Goal: Task Accomplishment & Management: Manage account settings

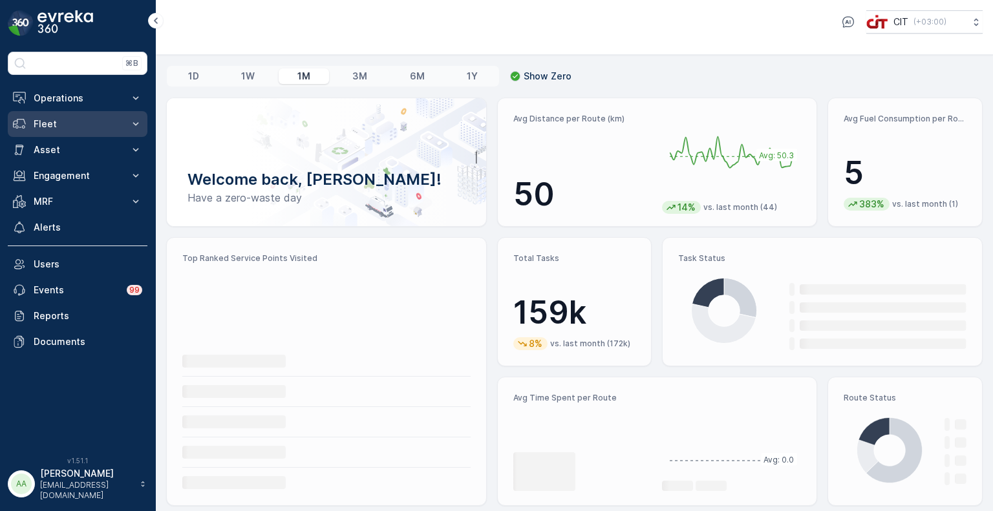
click at [39, 123] on p "Fleet" at bounding box center [78, 124] width 88 height 13
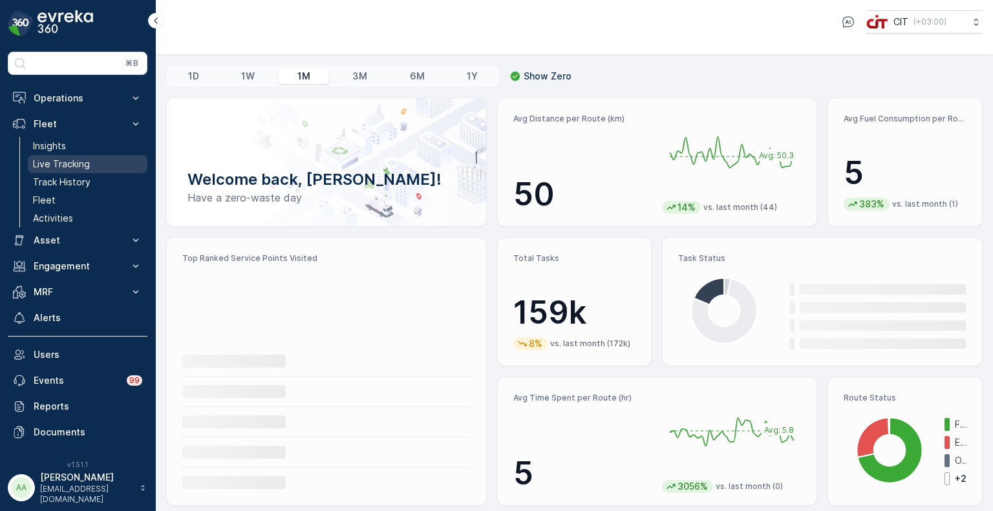
click at [49, 160] on p "Live Tracking" at bounding box center [61, 164] width 57 height 13
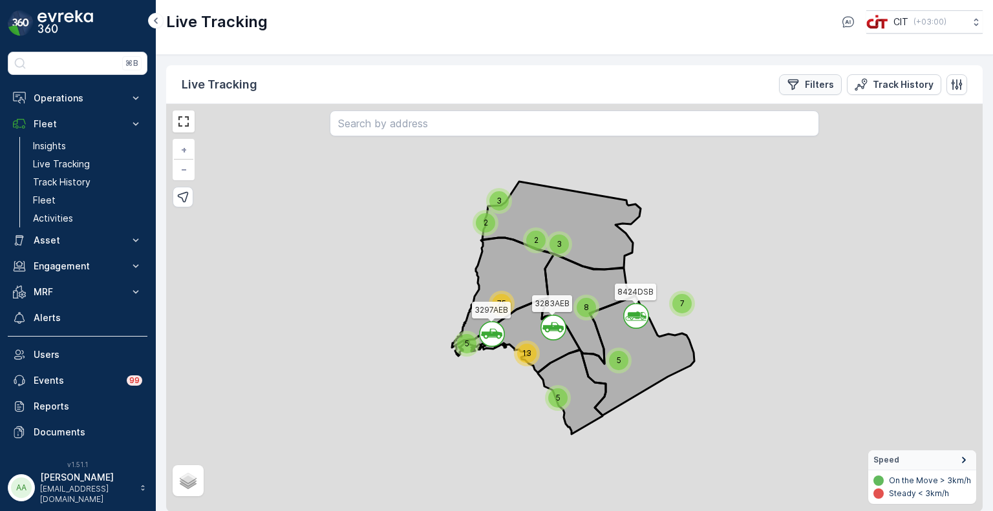
click at [811, 85] on p "Filters" at bounding box center [819, 84] width 29 height 13
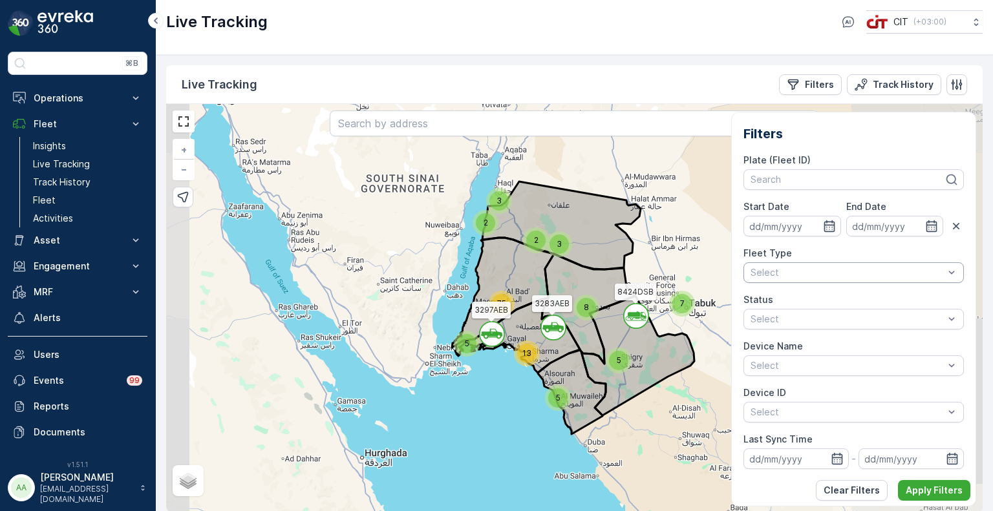
click at [782, 264] on div "Select" at bounding box center [853, 272] width 220 height 21
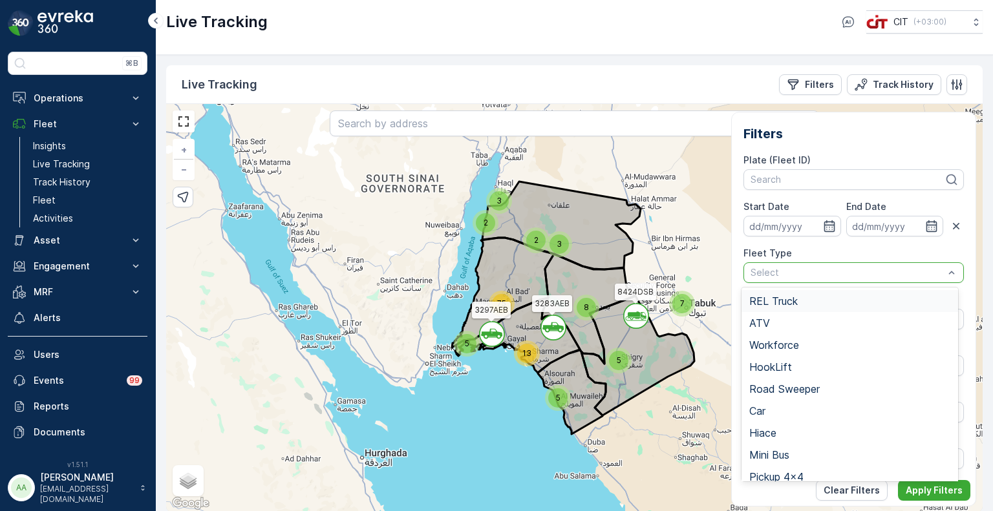
click at [772, 299] on span "REL Truck" at bounding box center [773, 301] width 48 height 12
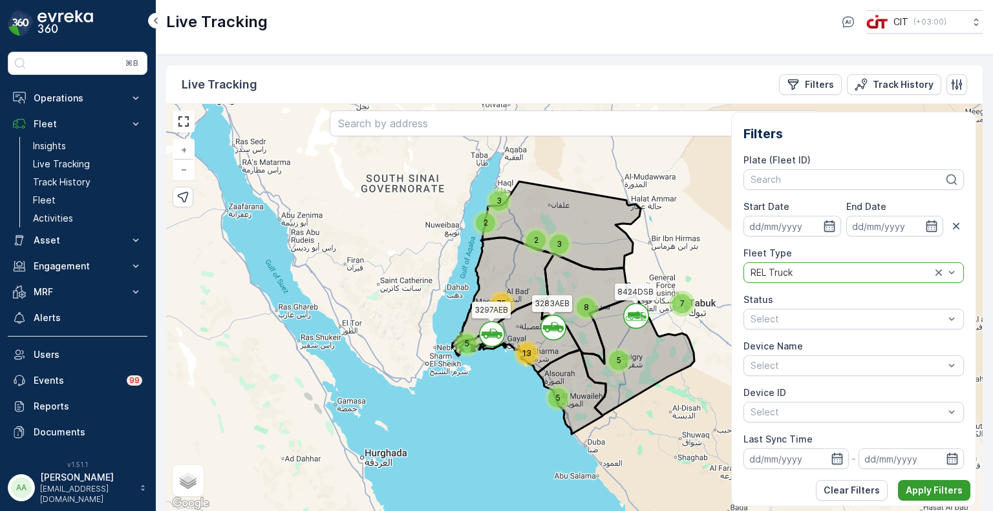
click at [928, 491] on p "Apply Filters" at bounding box center [934, 490] width 57 height 13
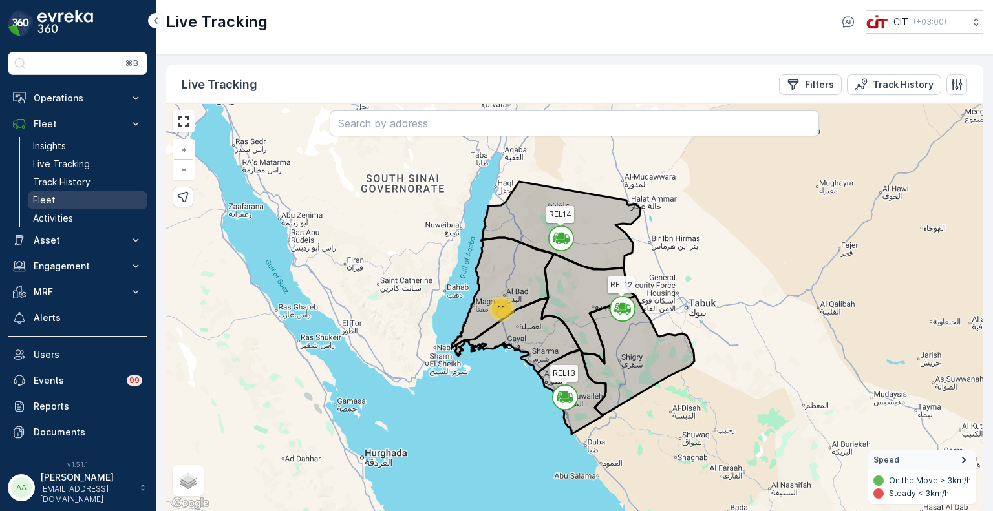
click at [59, 198] on link "Fleet" at bounding box center [88, 200] width 120 height 18
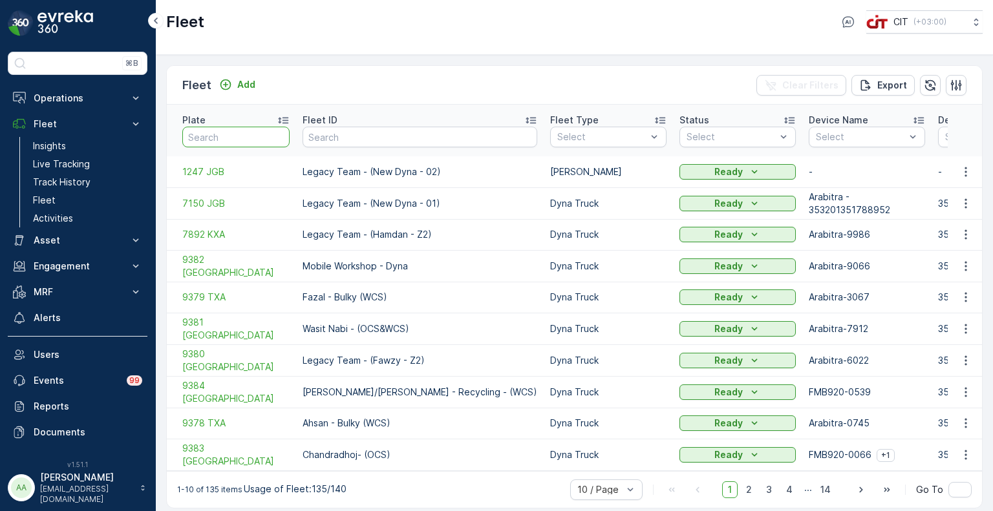
click at [228, 135] on input "text" at bounding box center [235, 137] width 107 height 21
paste input "2589 VBB"
type input "2589 VBB"
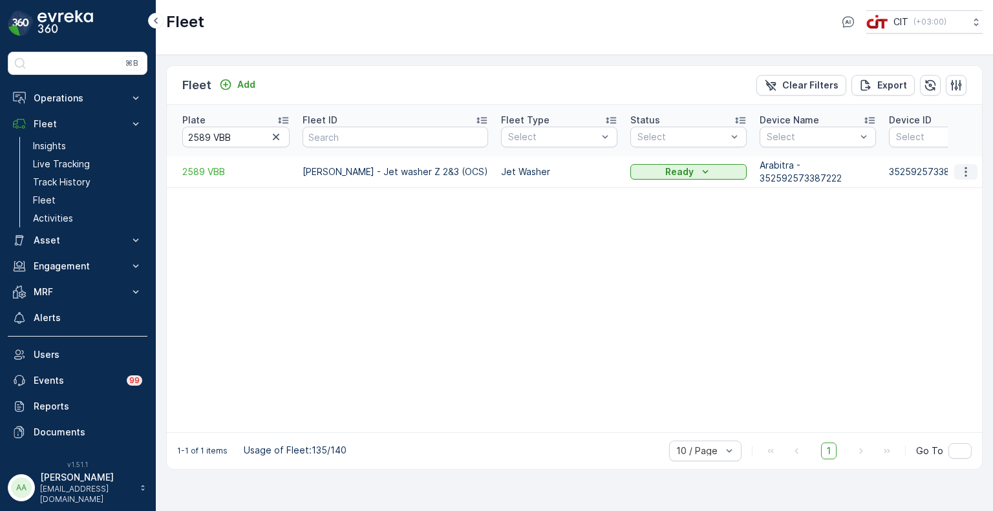
click at [968, 165] on icon "button" at bounding box center [965, 171] width 13 height 13
click at [938, 193] on span "Edit Fleet" at bounding box center [934, 195] width 42 height 13
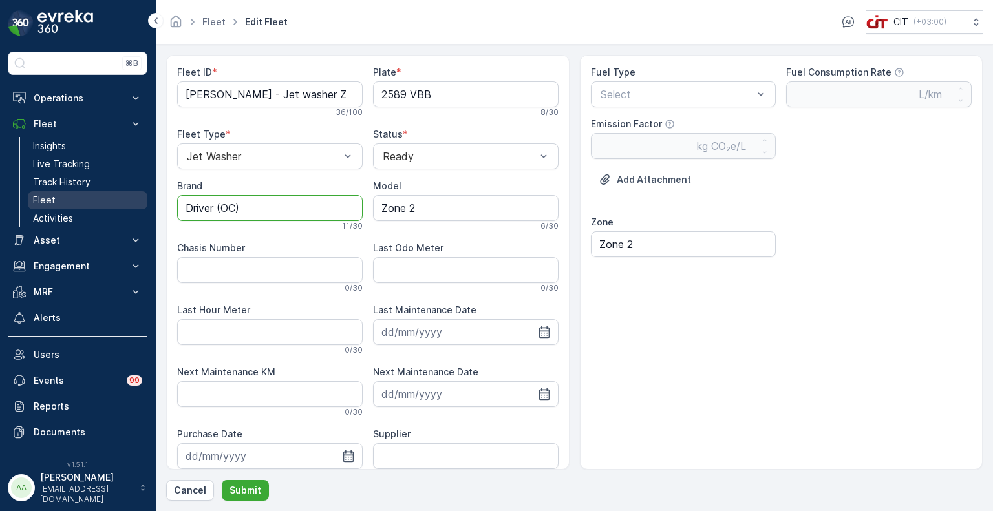
drag, startPoint x: 251, startPoint y: 207, endPoint x: 137, endPoint y: 198, distance: 114.1
click at [137, 198] on div "⌘B Operations Insights CO₂e Analysis Report CIT Dashboard Planning Routes & Tas…" at bounding box center [496, 255] width 993 height 511
paste input "HYUNDAI"
type input "HYUNDAI"
drag, startPoint x: 437, startPoint y: 207, endPoint x: 380, endPoint y: 207, distance: 56.9
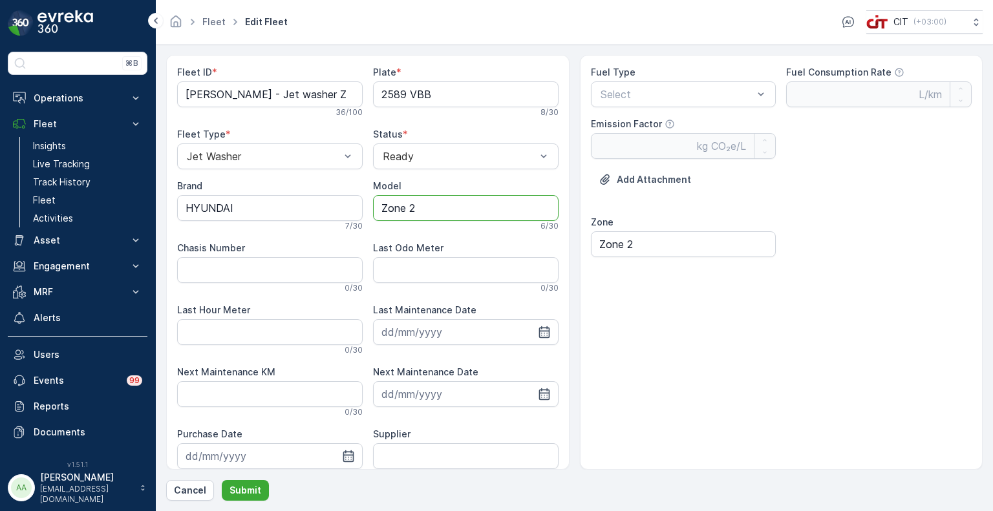
click at [380, 207] on input "Zone 2" at bounding box center [466, 208] width 186 height 26
type input "2018"
drag, startPoint x: 264, startPoint y: 93, endPoint x: 288, endPoint y: 100, distance: 24.8
click at [288, 100] on ID "[PERSON_NAME] - Jet washer Z 2&3 (OCS)" at bounding box center [270, 94] width 186 height 26
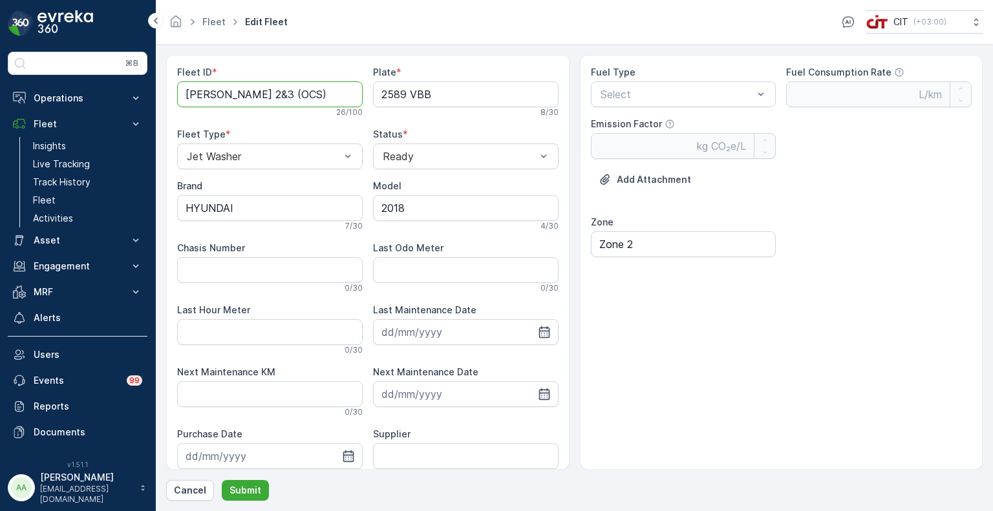
scroll to position [0, 0]
type ID "[PERSON_NAME] - Z 2&3 (OCS)"
click at [624, 125] on span "Diesel" at bounding box center [612, 126] width 28 height 12
type Rate "0.35"
type Factor "2.68"
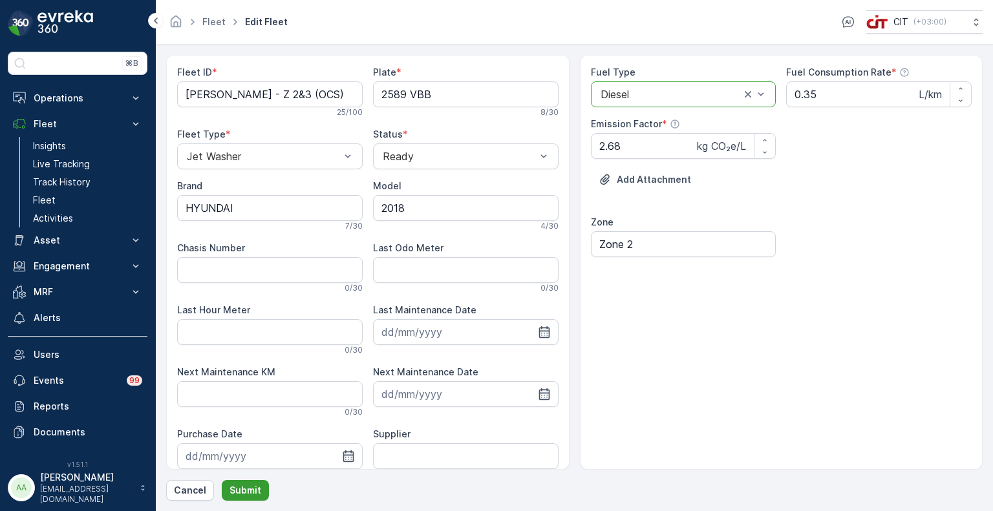
click at [240, 493] on p "Submit" at bounding box center [245, 490] width 32 height 13
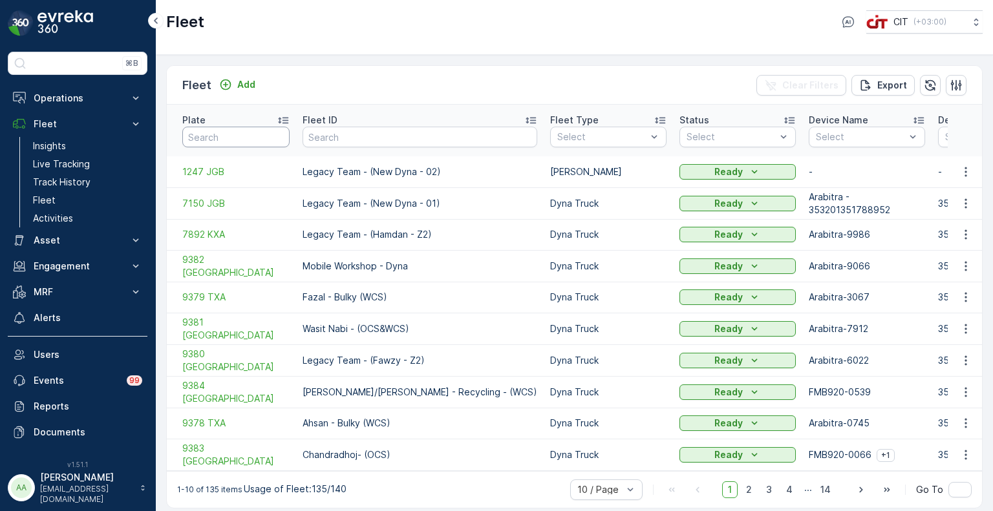
click at [212, 127] on input "text" at bounding box center [235, 137] width 107 height 21
paste input "7764 DXA"
type input "7764 DXA"
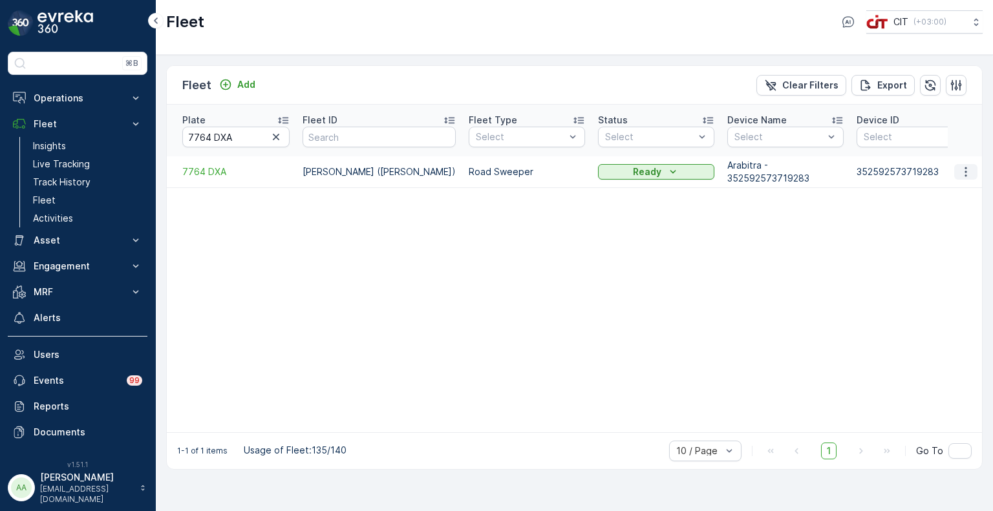
click at [968, 165] on icon "button" at bounding box center [965, 171] width 13 height 13
click at [939, 196] on span "Edit Fleet" at bounding box center [934, 195] width 42 height 13
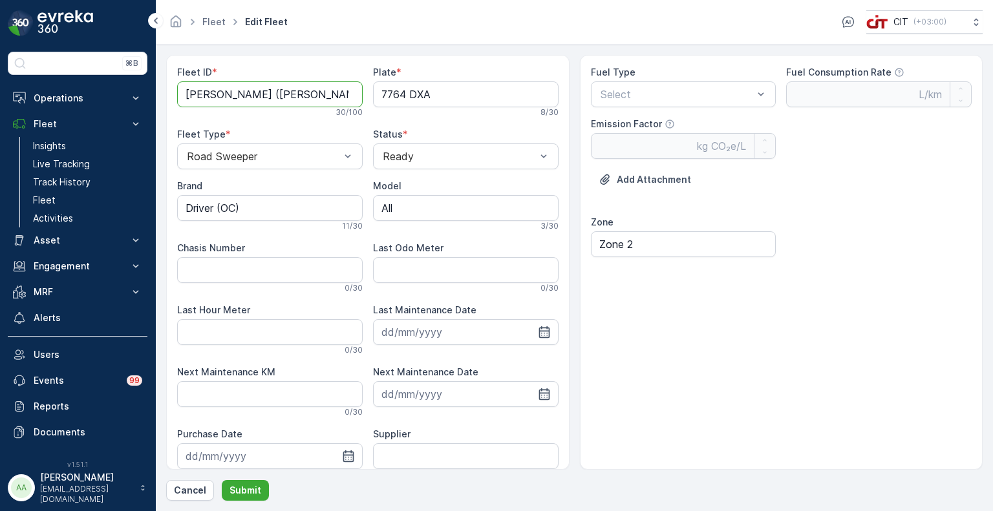
drag, startPoint x: 277, startPoint y: 96, endPoint x: 176, endPoint y: 95, distance: 101.5
click at [176, 95] on div "Fleet ID * Sweeper [PERSON_NAME] ([PERSON_NAME]) 30 / 100 Plate * 7764 DXA 8 / …" at bounding box center [367, 262] width 403 height 415
click at [294, 96] on ID "[PERSON_NAME])" at bounding box center [270, 94] width 186 height 26
type ID "[PERSON_NAME] - OCS"
drag, startPoint x: 265, startPoint y: 206, endPoint x: 165, endPoint y: 206, distance: 99.6
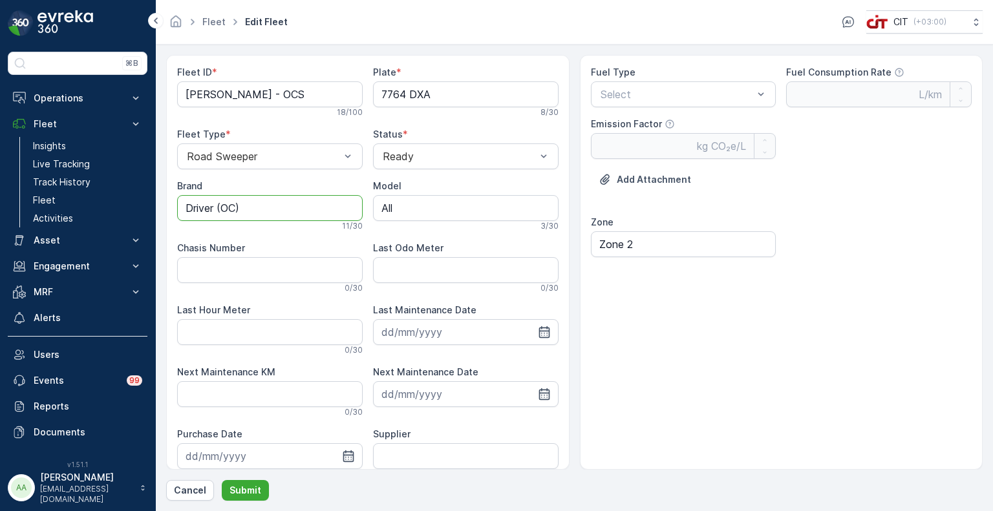
click at [165, 206] on form "Fleet ID * [PERSON_NAME] - OCS 18 / 100 Plate * 7764 DXA 8 / 30 Fleet Type * Ro…" at bounding box center [574, 278] width 837 height 467
type input "UD Truck"
drag, startPoint x: 418, startPoint y: 206, endPoint x: 378, endPoint y: 206, distance: 40.1
click at [378, 206] on input "All" at bounding box center [466, 208] width 186 height 26
type input "2024"
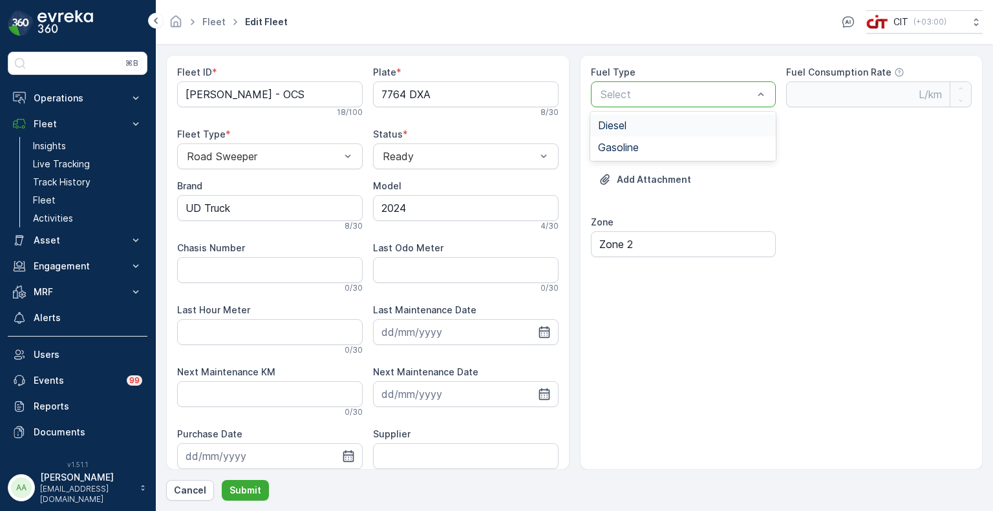
click at [634, 125] on div "Diesel" at bounding box center [683, 126] width 170 height 12
type Rate "0.35"
type Factor "2.68"
click at [648, 250] on input "Zone 2" at bounding box center [684, 244] width 186 height 26
click at [240, 485] on p "Submit" at bounding box center [245, 490] width 32 height 13
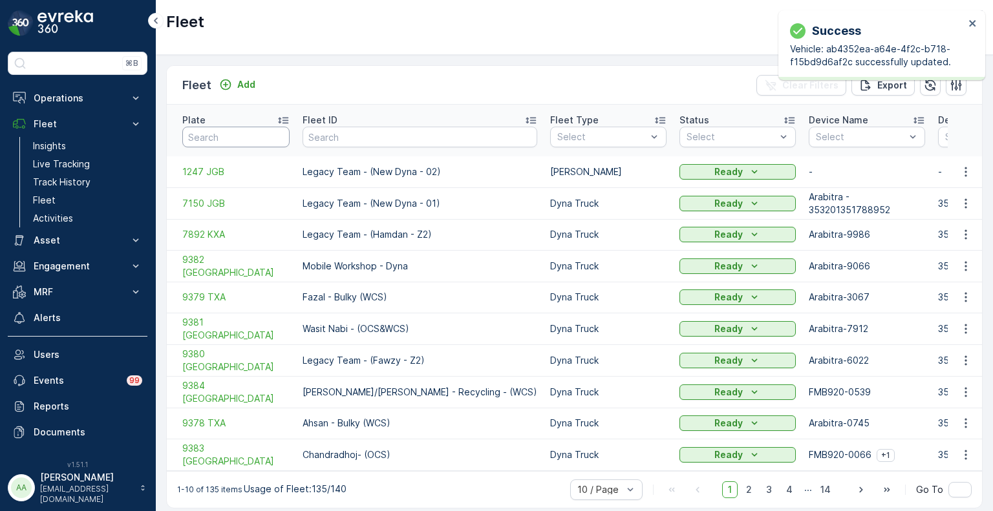
click at [239, 131] on input "text" at bounding box center [235, 137] width 107 height 21
paste input "2066 GBB"
type input "2066 GBB"
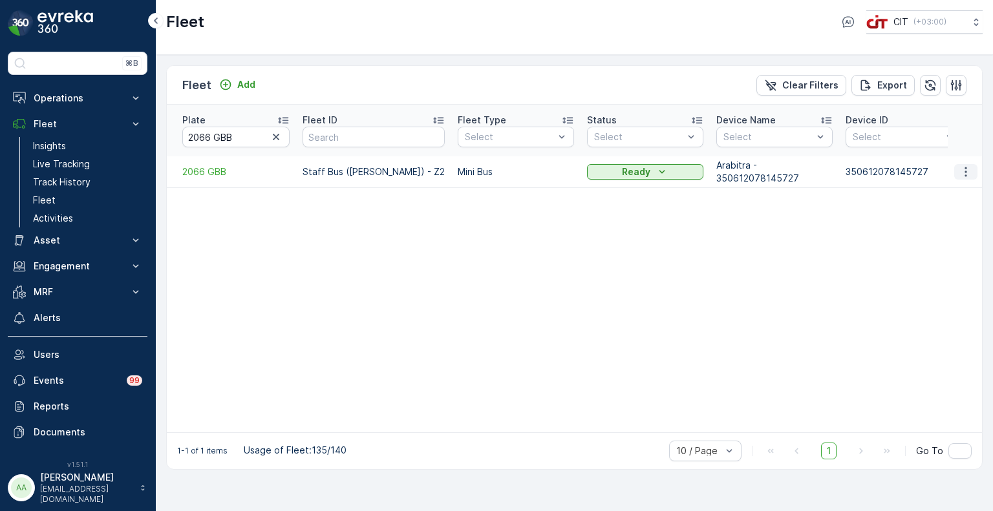
click at [968, 165] on icon "button" at bounding box center [965, 171] width 13 height 13
click at [924, 191] on span "Edit Fleet" at bounding box center [934, 195] width 42 height 13
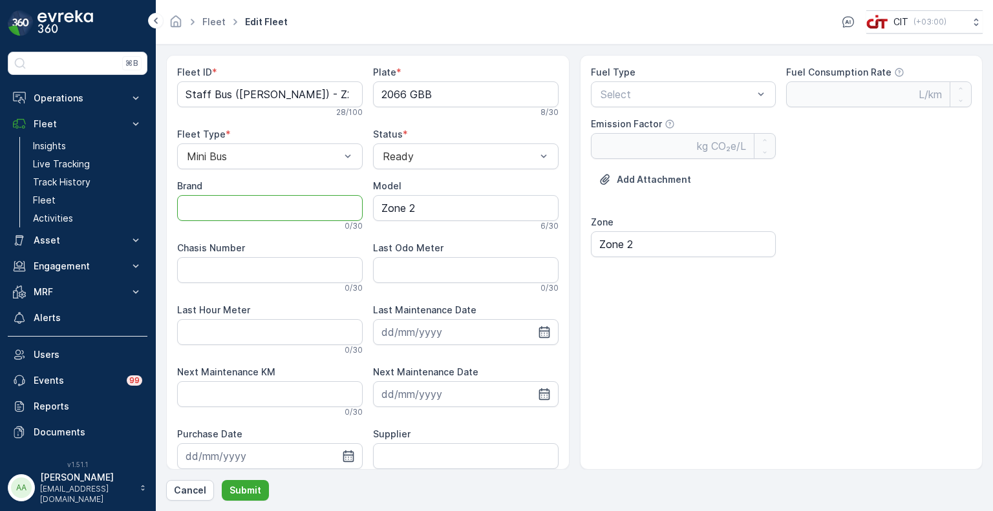
click at [257, 205] on input "Brand" at bounding box center [270, 208] width 186 height 26
type input "Mitsubishi"
click at [654, 105] on div "Select" at bounding box center [684, 94] width 186 height 26
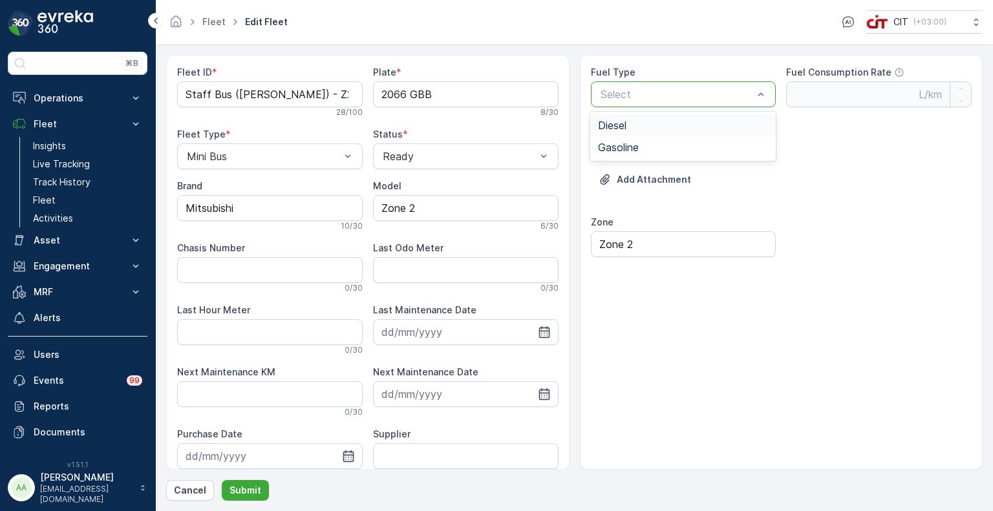
click at [628, 129] on div "Diesel" at bounding box center [683, 126] width 170 height 12
type Rate "0.35"
type Factor "2.68"
click at [246, 492] on p "Submit" at bounding box center [245, 490] width 32 height 13
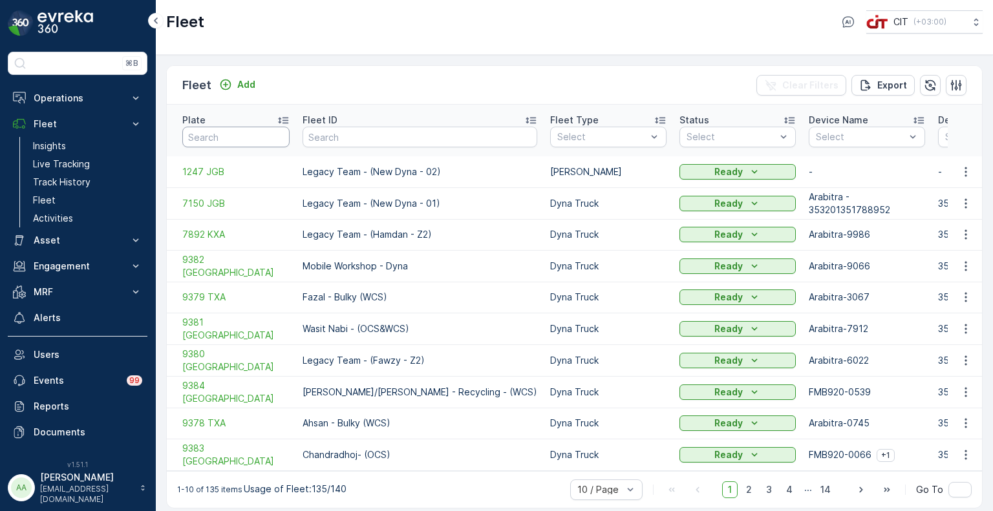
click at [243, 128] on input "text" at bounding box center [235, 137] width 107 height 21
paste input "3284 AEB"
type input "3284 AEB"
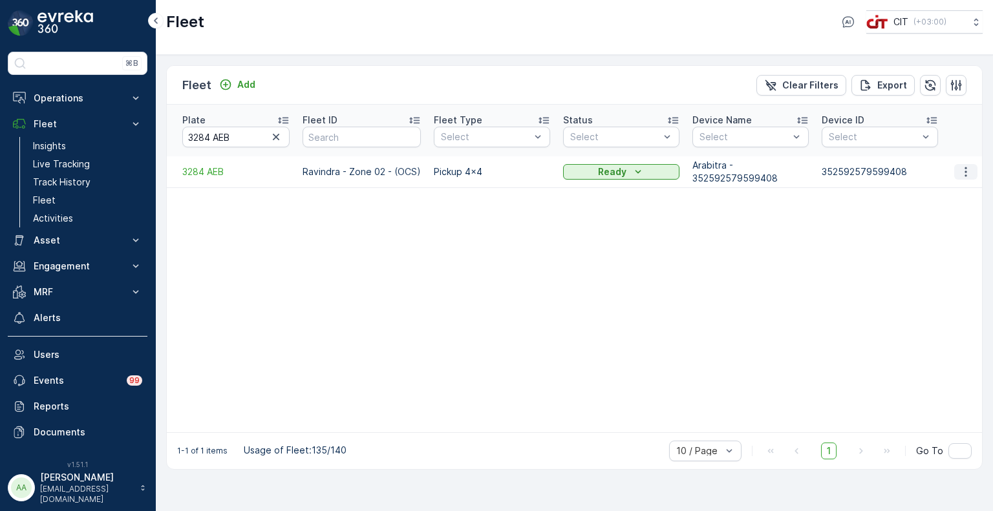
click at [969, 165] on icon "button" at bounding box center [965, 171] width 13 height 13
click at [941, 191] on span "Edit Fleet" at bounding box center [934, 195] width 42 height 13
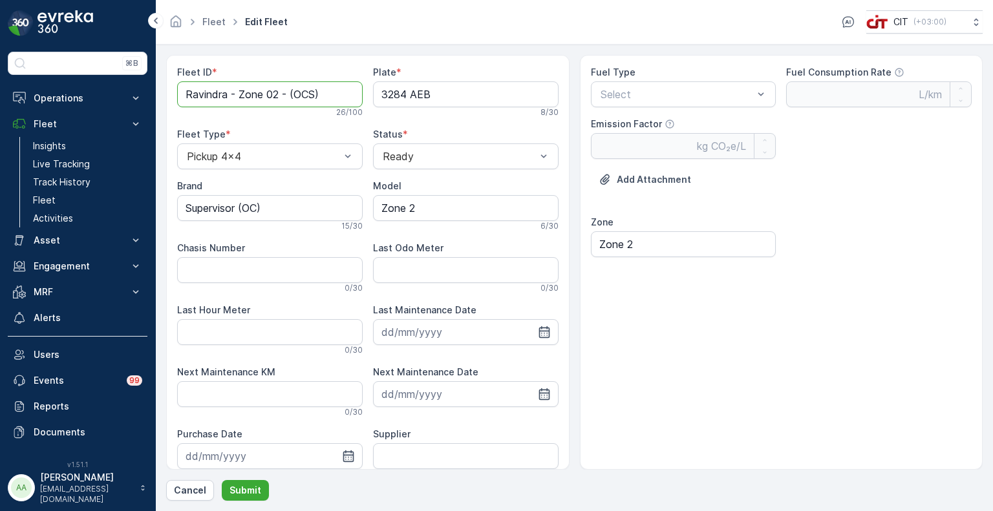
drag, startPoint x: 289, startPoint y: 94, endPoint x: 237, endPoint y: 99, distance: 52.6
click at [237, 99] on ID "Ravindra - Zone 02 - (OCS)" at bounding box center [270, 94] width 186 height 26
click at [264, 94] on ID "Ravindra - Supervsior (OCS)" at bounding box center [270, 94] width 186 height 26
type ID "Ravindra - Supervisor (OCS)"
drag, startPoint x: 273, startPoint y: 209, endPoint x: 181, endPoint y: 211, distance: 91.8
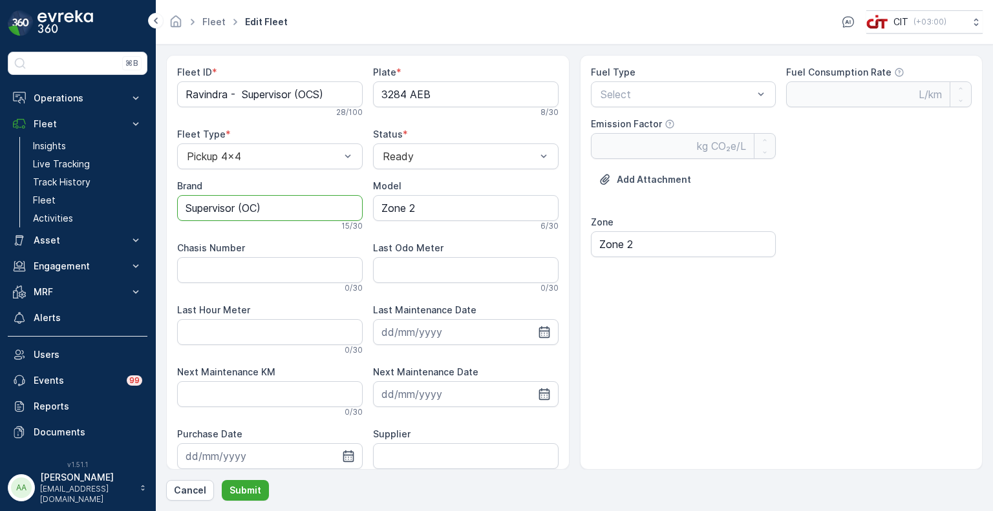
click at [181, 211] on input "Supervisor (OC)" at bounding box center [270, 208] width 186 height 26
type input "JMC"
drag, startPoint x: 426, startPoint y: 211, endPoint x: 371, endPoint y: 209, distance: 55.0
click at [373, 209] on input "Zone 2" at bounding box center [466, 208] width 186 height 26
type input "2024"
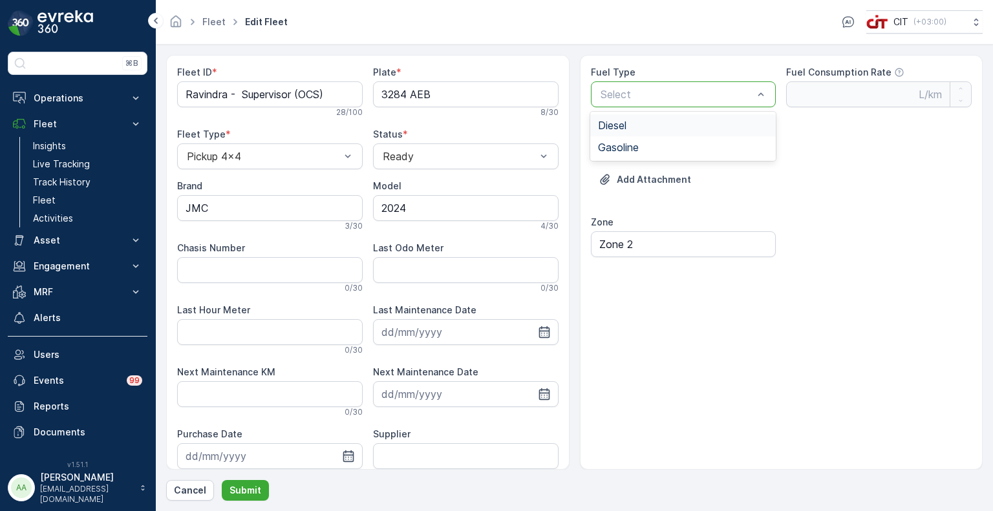
click at [623, 122] on span "Diesel" at bounding box center [612, 126] width 28 height 12
type Rate "0.35"
type Factor "2.68"
click at [248, 491] on p "Submit" at bounding box center [245, 490] width 32 height 13
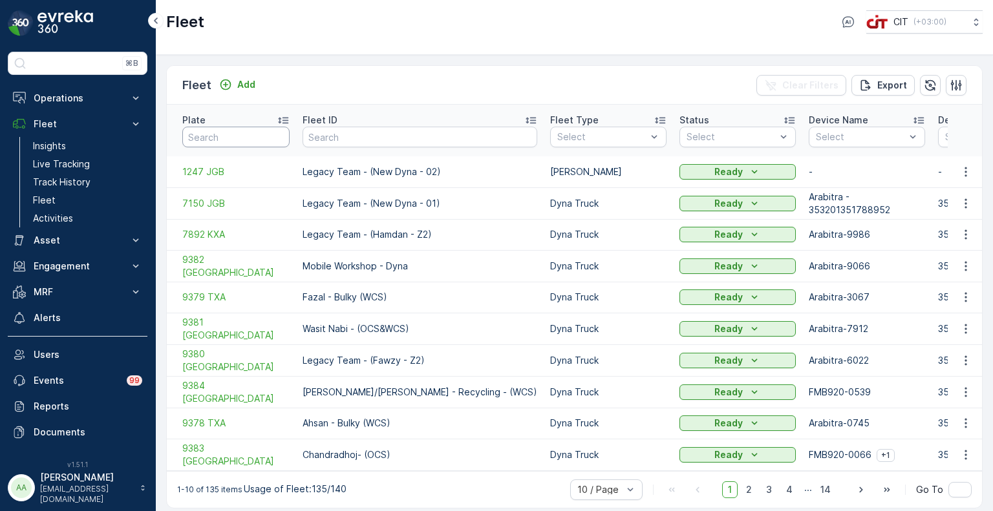
click at [237, 133] on input "text" at bounding box center [235, 137] width 107 height 21
paste input "3280 AEB"
type input "3280 AEB"
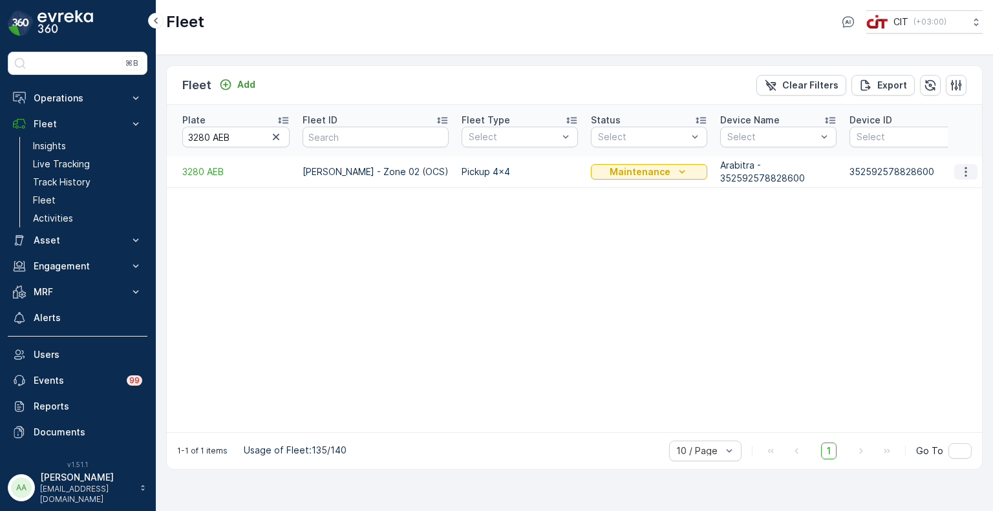
click at [967, 165] on icon "button" at bounding box center [965, 171] width 13 height 13
click at [926, 193] on span "Edit Fleet" at bounding box center [934, 195] width 42 height 13
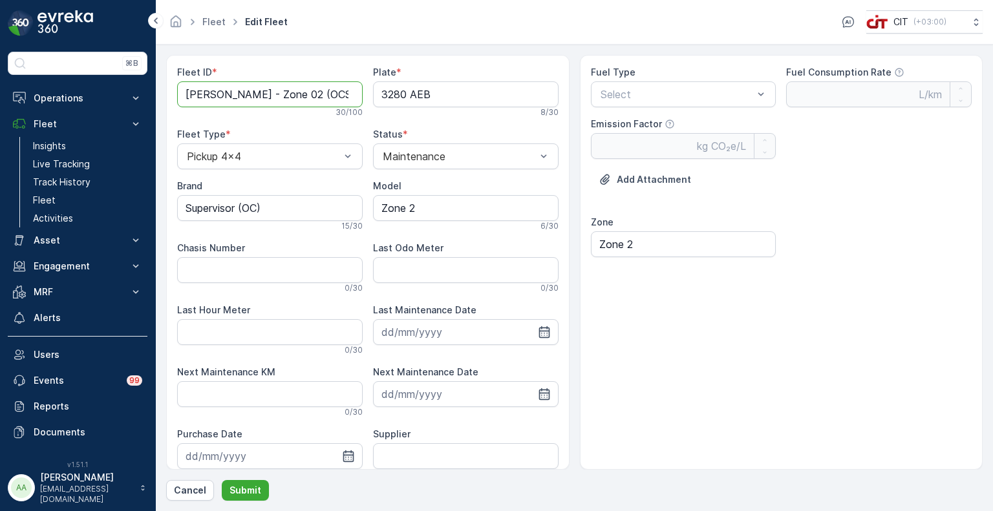
drag, startPoint x: 266, startPoint y: 98, endPoint x: 168, endPoint y: 103, distance: 98.4
click at [168, 103] on div "Fleet ID * [PERSON_NAME] - Zone 02 (OCS) 30 / 100 Plate * 3280 AEB 8 / 30 Fleet…" at bounding box center [367, 262] width 403 height 415
drag, startPoint x: 269, startPoint y: 97, endPoint x: 226, endPoint y: 99, distance: 42.7
click at [226, 99] on ID "Faysal - Zone 02 (OCS)" at bounding box center [270, 94] width 186 height 26
type ID "Faysal - Supervisor (OCS)"
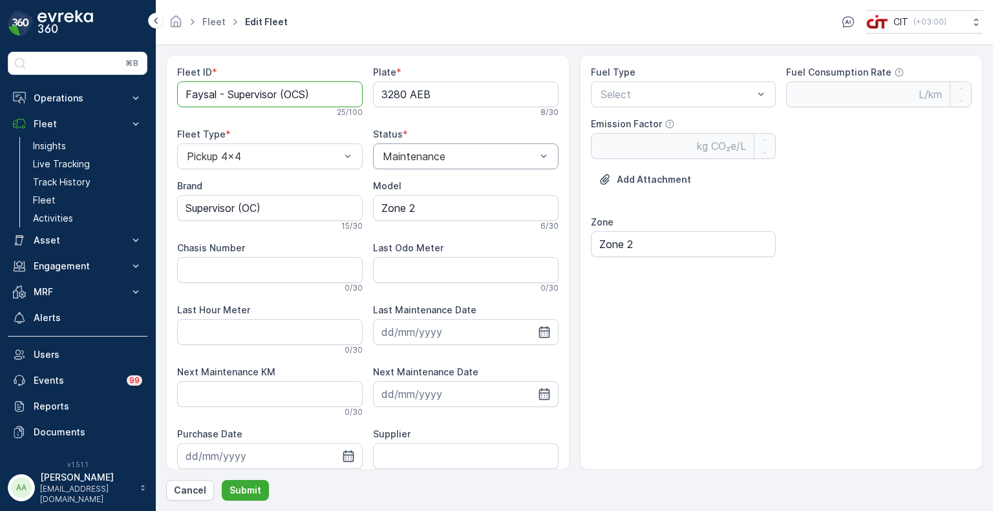
click at [434, 162] on div "Maintenance" at bounding box center [466, 157] width 186 height 26
click at [397, 206] on span "Ready" at bounding box center [396, 210] width 31 height 12
drag, startPoint x: 280, startPoint y: 206, endPoint x: 163, endPoint y: 206, distance: 117.0
click at [163, 206] on form "Fleet ID * Faysal - Supervisor (OCS) 25 / 100 Plate * 3280 AEB 8 / 30 Fleet Typ…" at bounding box center [574, 278] width 837 height 467
type input "JMC"
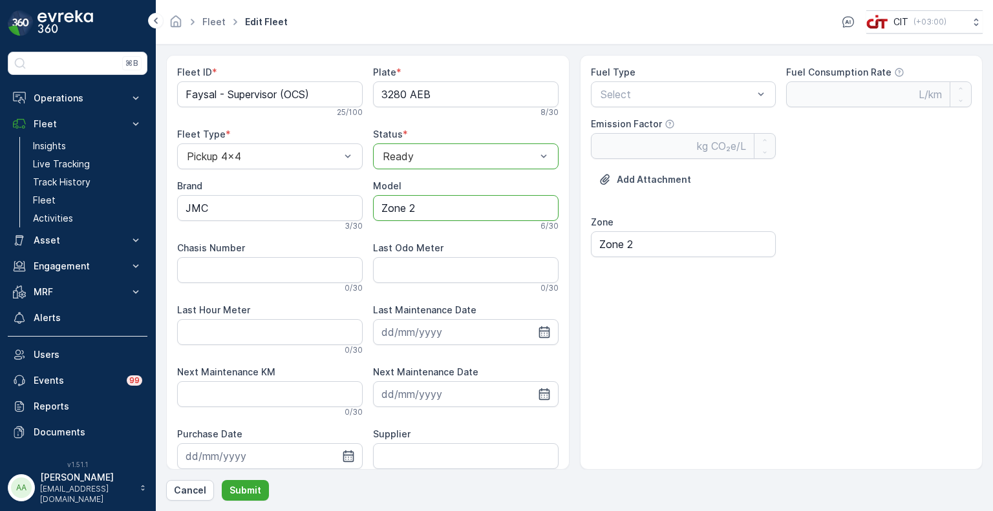
click at [440, 211] on input "Zone 2" at bounding box center [466, 208] width 186 height 26
drag, startPoint x: 440, startPoint y: 206, endPoint x: 362, endPoint y: 206, distance: 77.6
click at [362, 206] on div "Fleet ID * Faysal - Supervisor (OCS) 25 / 100 Plate * 3280 AEB 8 / 30 Fleet Typ…" at bounding box center [367, 304] width 381 height 476
type input "2024"
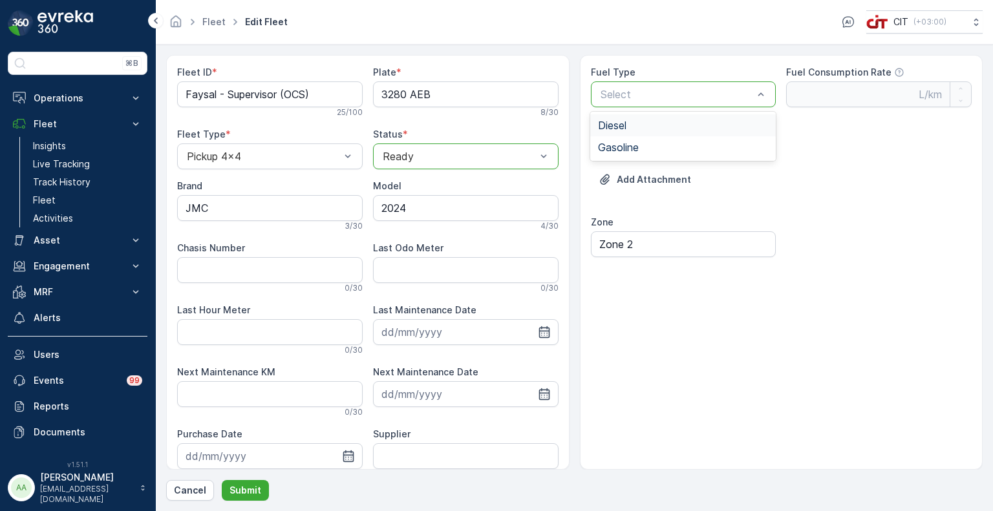
click at [615, 123] on span "Diesel" at bounding box center [612, 126] width 28 height 12
type Rate "0.35"
type Factor "2.68"
click at [238, 496] on p "Submit" at bounding box center [245, 490] width 32 height 13
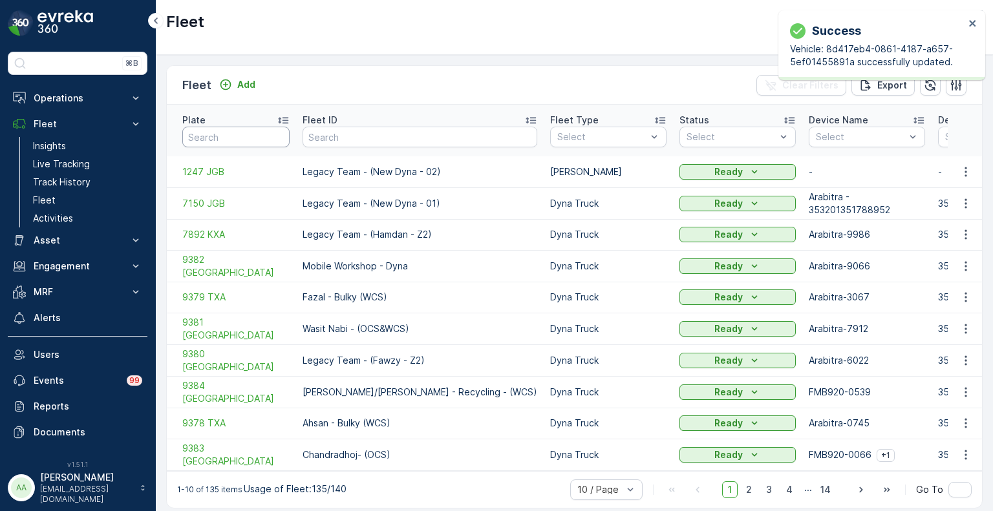
click at [246, 127] on input "text" at bounding box center [235, 137] width 107 height 21
paste input "3287 AEB"
type input "3287 AEB"
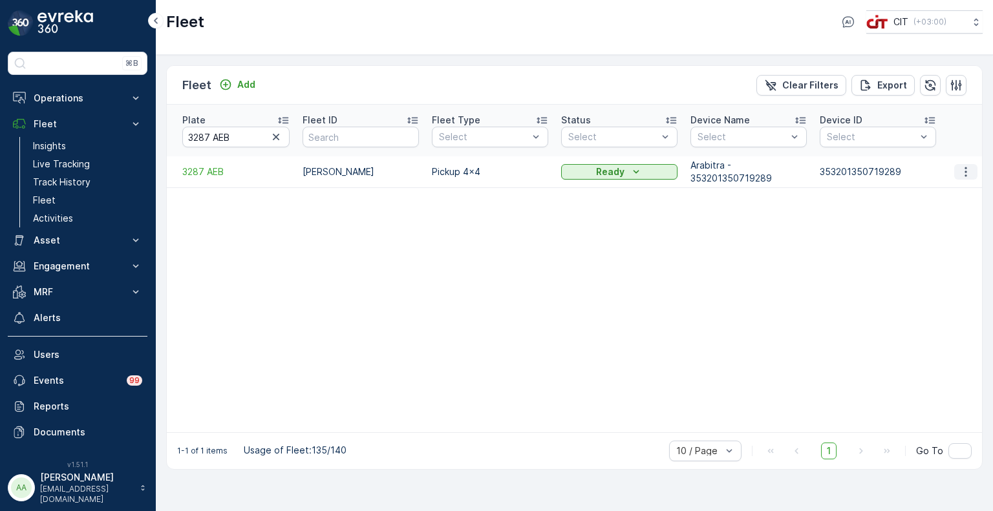
click at [971, 164] on button "button" at bounding box center [965, 172] width 23 height 16
click at [945, 193] on span "Edit Fleet" at bounding box center [934, 195] width 42 height 13
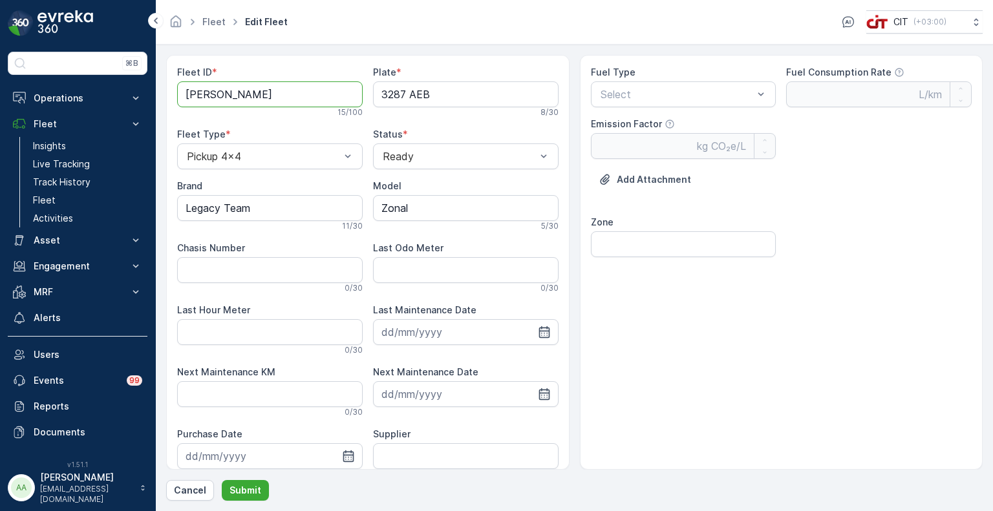
drag, startPoint x: 289, startPoint y: 96, endPoint x: 186, endPoint y: 96, distance: 102.8
click at [186, 96] on ID "[PERSON_NAME]" at bounding box center [270, 94] width 186 height 26
type ID "Mudather - SPOC Manager"
click at [414, 157] on div at bounding box center [459, 157] width 156 height 12
drag, startPoint x: 261, startPoint y: 209, endPoint x: 165, endPoint y: 208, distance: 95.7
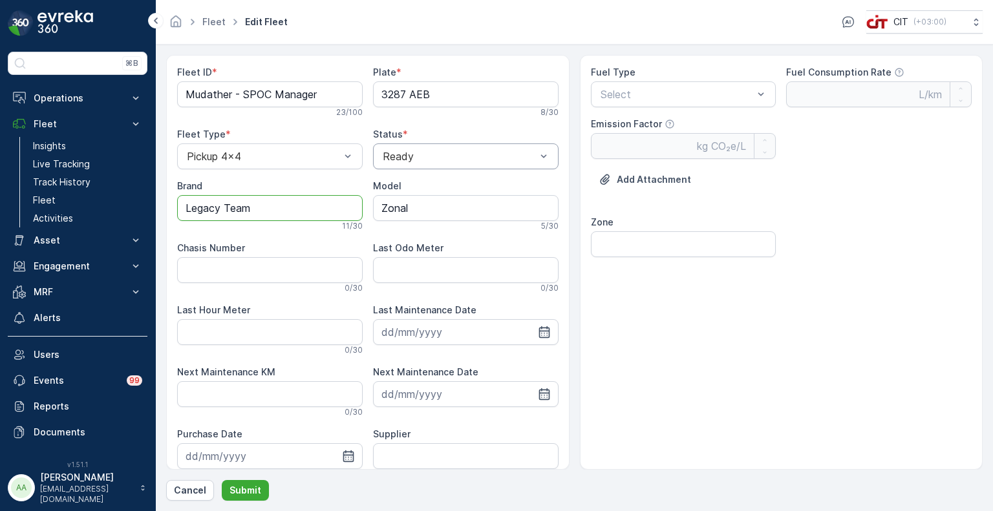
click at [166, 208] on div "Fleet ID * Mudather - SPOC Manager 23 / 100 Plate * 3287 AEB 8 / 30 Fleet Type …" at bounding box center [367, 262] width 403 height 415
type input "JMC"
type input "2024"
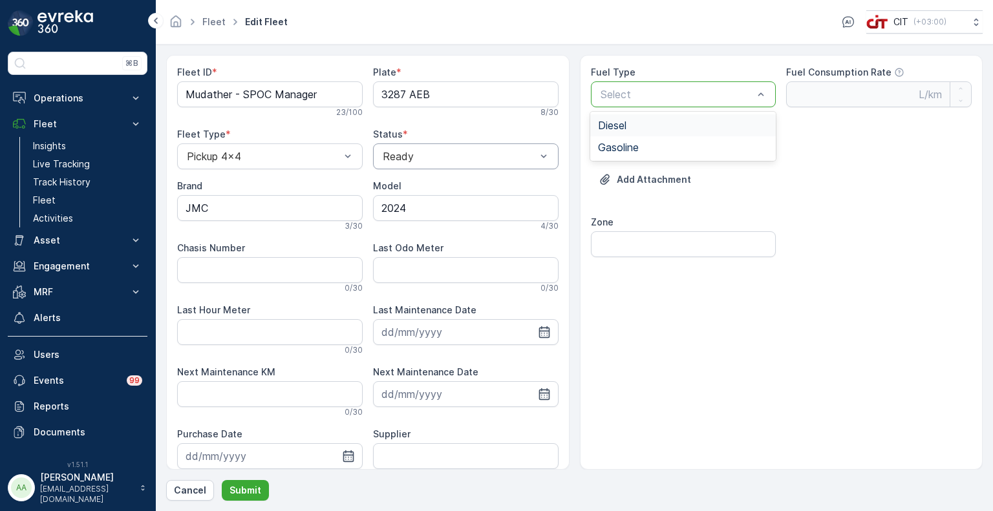
click at [624, 122] on span "Diesel" at bounding box center [612, 126] width 28 height 12
type Rate "0.35"
type Factor "2.68"
click at [644, 233] on input "Zone" at bounding box center [684, 244] width 186 height 26
type input "Zone 2"
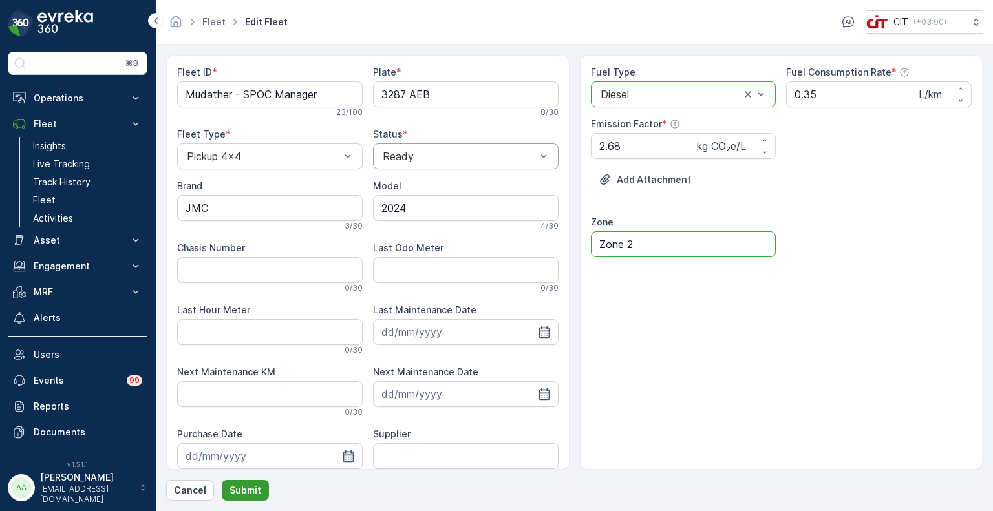
click at [253, 488] on p "Submit" at bounding box center [245, 490] width 32 height 13
click at [340, 95] on ID "Mudather - SPOC Manager" at bounding box center [270, 94] width 186 height 26
type ID "Mudather - SPOC Manager (OCS)"
click at [246, 491] on p "Submit" at bounding box center [245, 490] width 32 height 13
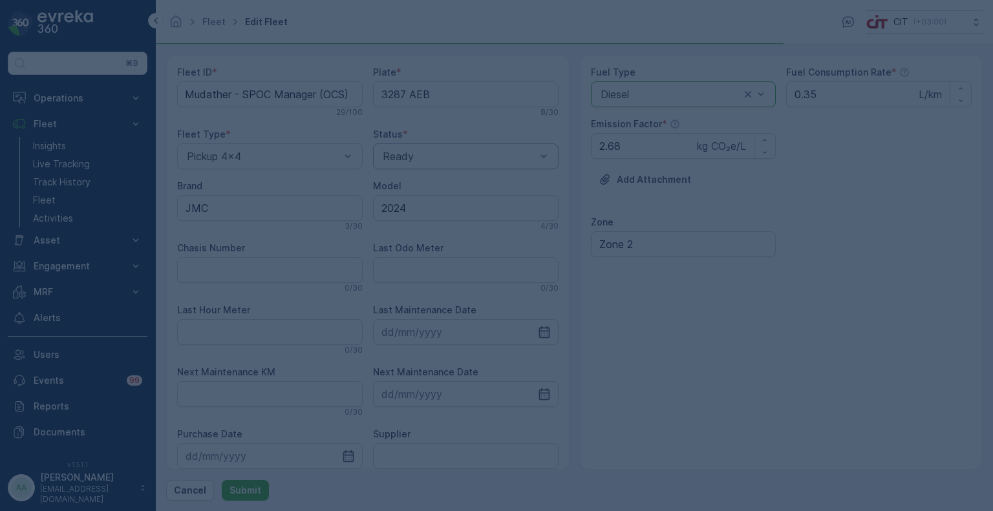
scroll to position [0, 0]
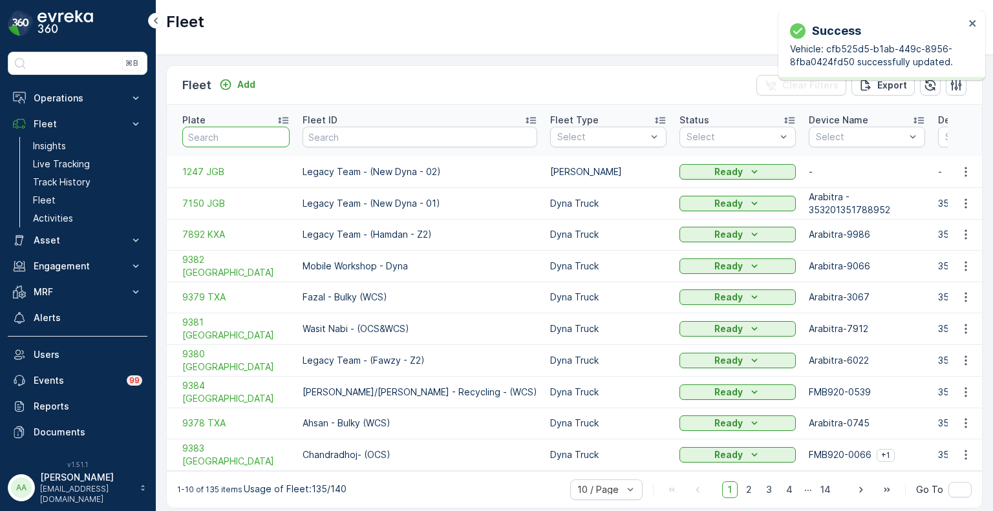
click at [263, 127] on input "text" at bounding box center [235, 137] width 107 height 21
paste input "3295 AEB"
type input "3295 AEB"
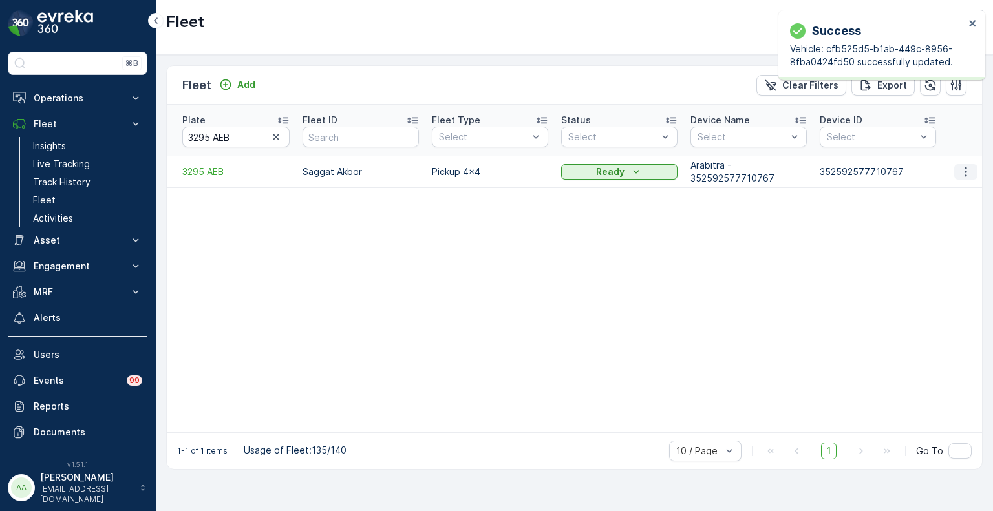
click at [964, 165] on icon "button" at bounding box center [965, 171] width 13 height 13
click at [936, 194] on span "Edit Fleet" at bounding box center [934, 195] width 42 height 13
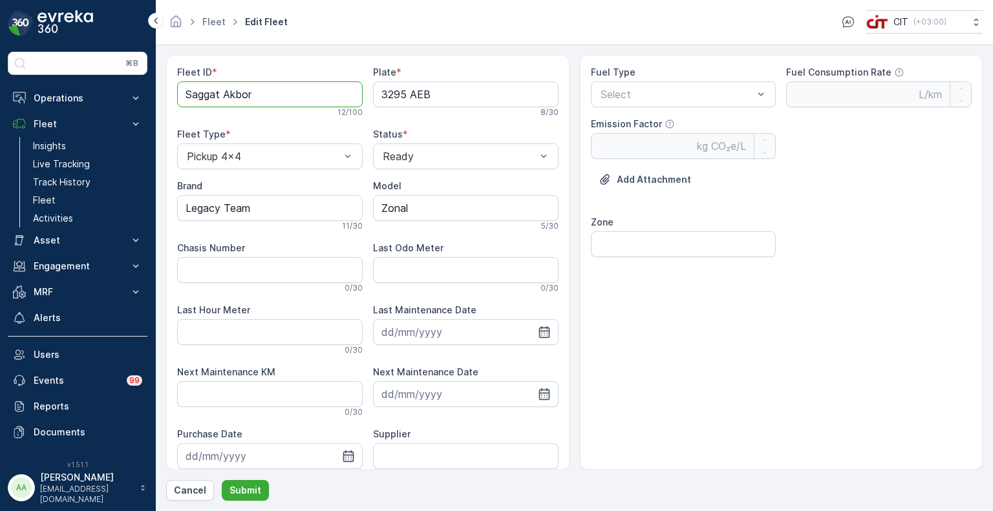
drag, startPoint x: 264, startPoint y: 94, endPoint x: 180, endPoint y: 91, distance: 83.5
click at [180, 91] on ID "Saggat Akbor" at bounding box center [270, 94] width 186 height 26
type ID "[PERSON_NAME] - Supervisor (OCS)"
drag, startPoint x: 268, startPoint y: 206, endPoint x: 168, endPoint y: 197, distance: 100.6
click at [168, 197] on div "Fleet ID * [PERSON_NAME] - Supervisor (OCS) 24 / 100 Plate * 3295 AEB 8 / 30 Fl…" at bounding box center [367, 262] width 403 height 415
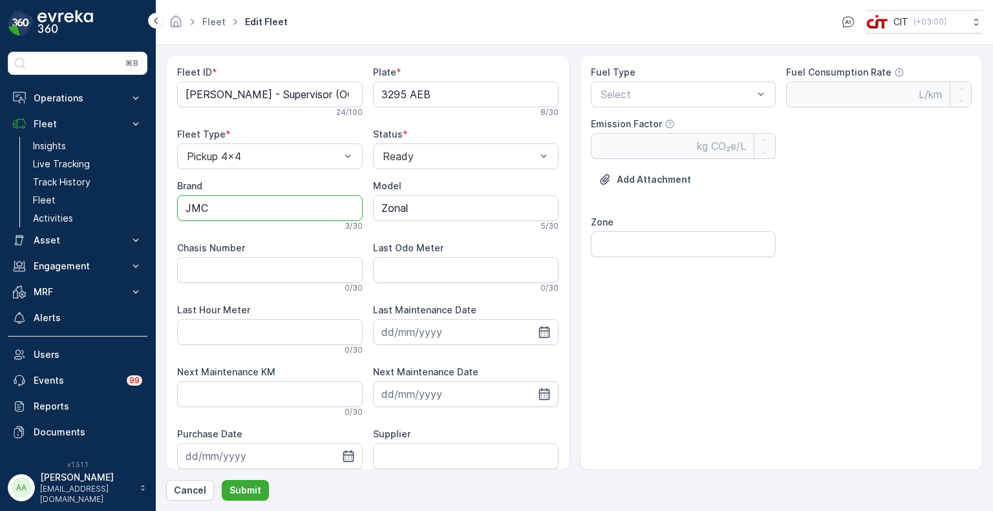
type input "JMC"
type input "2024"
click at [622, 126] on span "Diesel" at bounding box center [612, 126] width 28 height 12
type Rate "0.35"
type Factor "2.68"
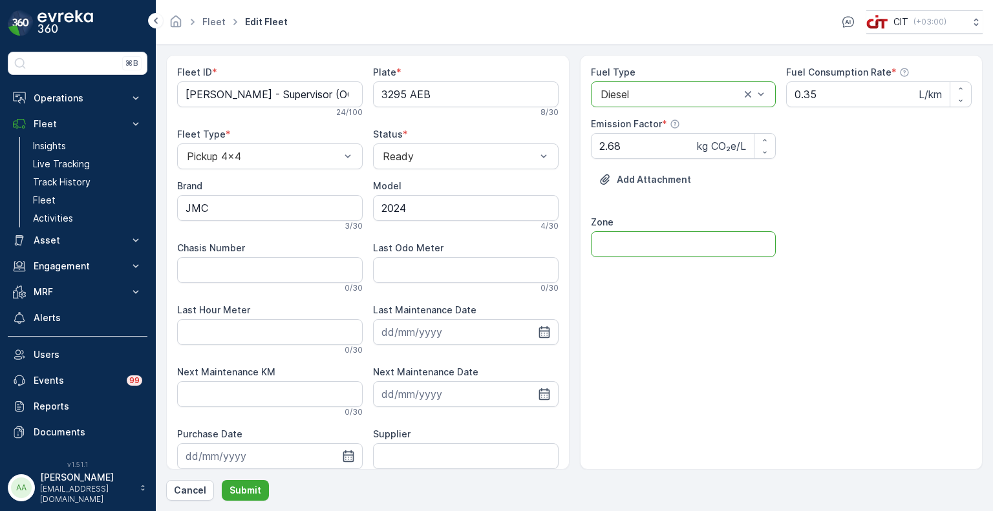
drag, startPoint x: 653, startPoint y: 240, endPoint x: 656, endPoint y: 249, distance: 9.6
click at [653, 240] on input "Zone" at bounding box center [684, 244] width 186 height 26
type input "Zone 2"
click at [244, 491] on p "Submit" at bounding box center [245, 490] width 32 height 13
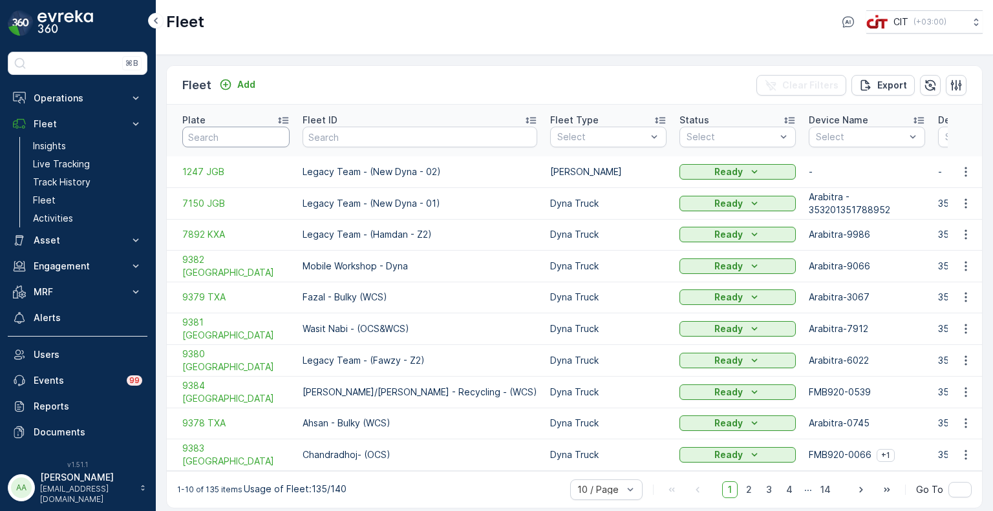
click at [237, 127] on input "text" at bounding box center [235, 137] width 107 height 21
paste input "5455 SHA"
type input "5455 SHA"
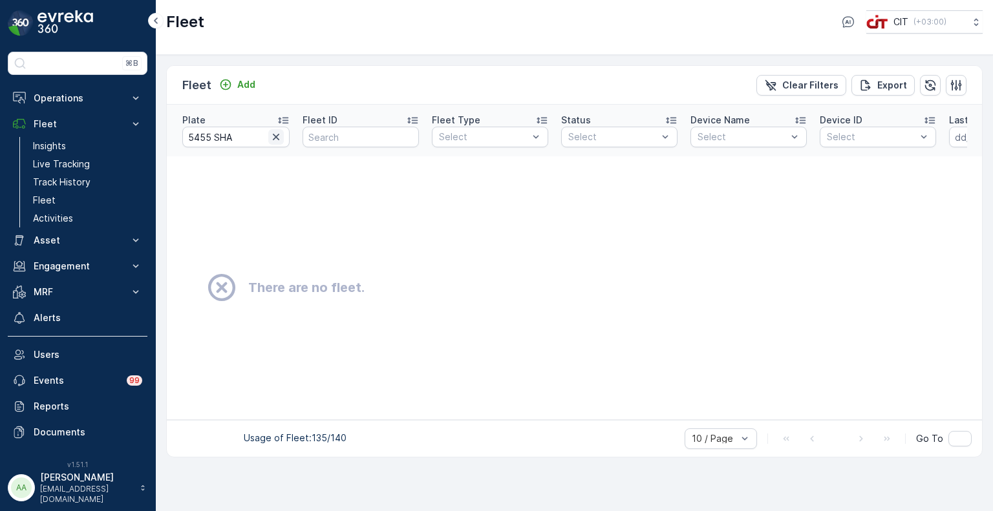
click at [277, 134] on icon "button" at bounding box center [276, 137] width 13 height 13
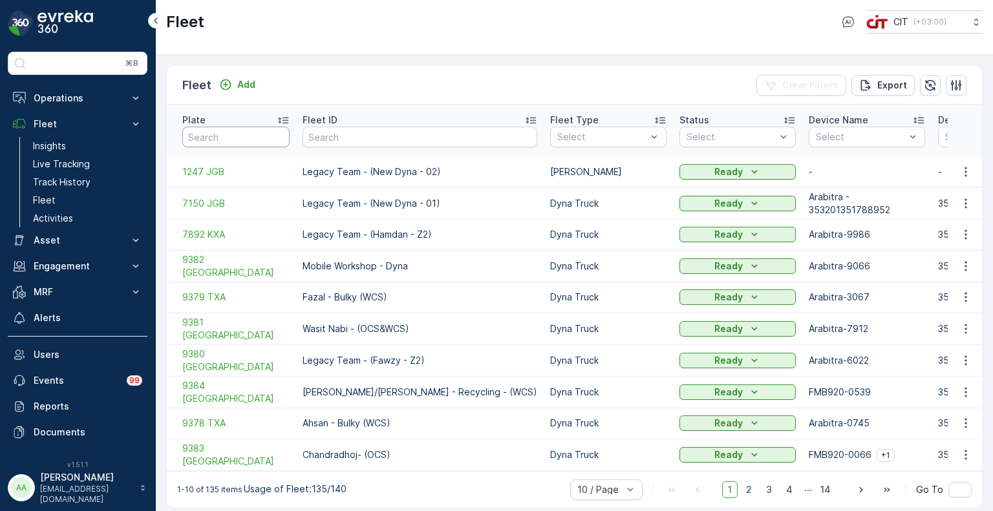
click at [236, 129] on input "text" at bounding box center [235, 137] width 107 height 21
paste input "1262 EEB"
type input "1262 EEB"
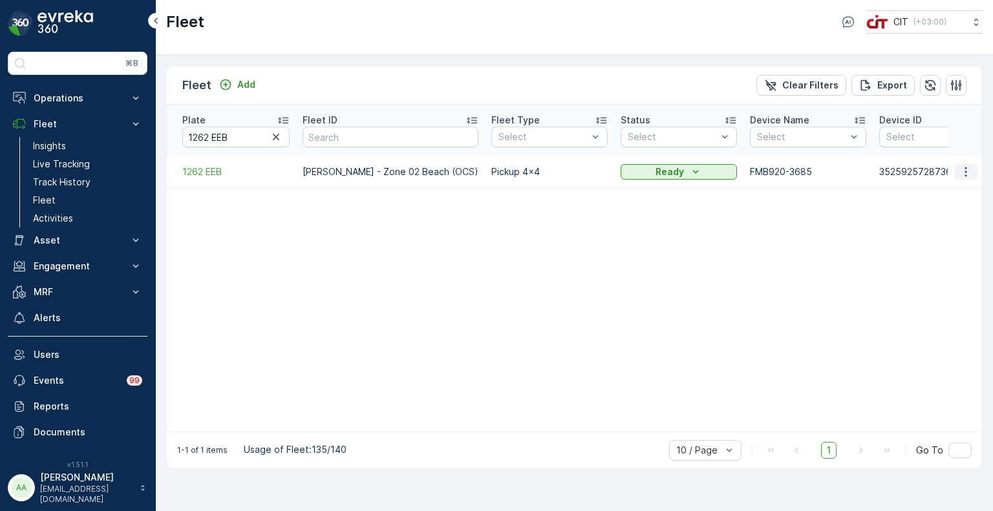
click at [967, 165] on icon "button" at bounding box center [965, 171] width 13 height 13
click at [927, 257] on span "Delete Fleet" at bounding box center [940, 256] width 55 height 13
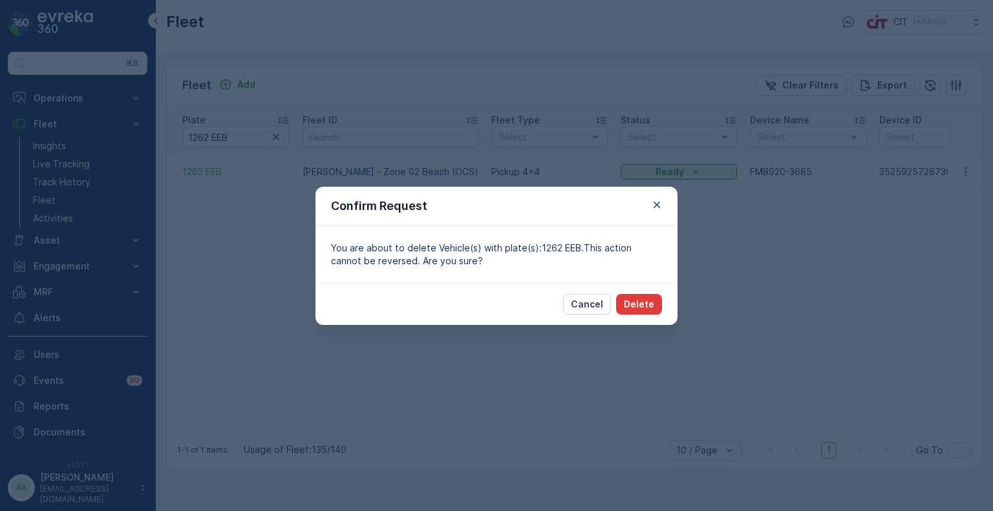
click at [644, 307] on p "Delete" at bounding box center [639, 304] width 30 height 13
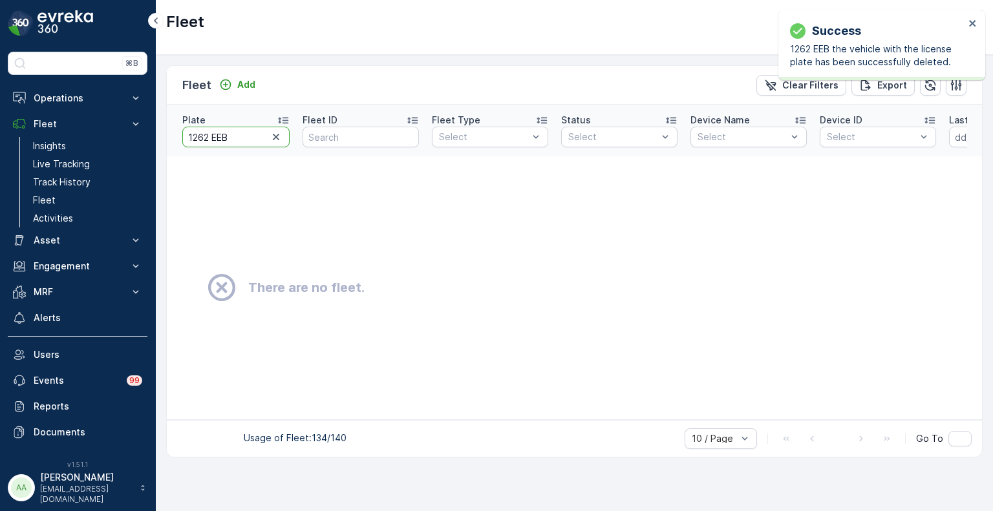
drag, startPoint x: 236, startPoint y: 133, endPoint x: 163, endPoint y: 126, distance: 73.3
click at [163, 126] on div "Fleet Add Clear Filters Export Plate 1262 EEB Fleet ID Fleet Type Select Status…" at bounding box center [574, 283] width 837 height 456
paste input "7"
type input "1272 EEB"
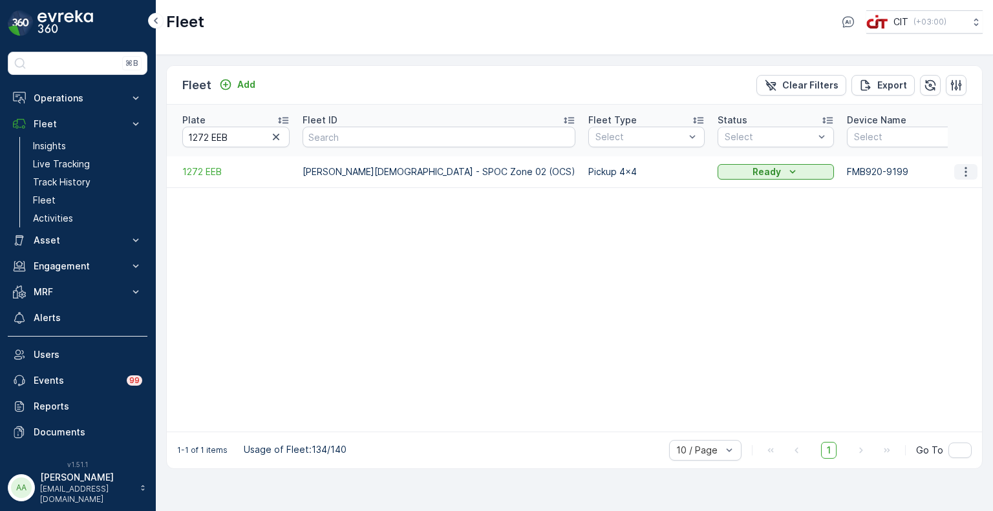
click at [965, 167] on icon "button" at bounding box center [965, 172] width 2 height 10
click at [932, 247] on div "Delete Fleet" at bounding box center [950, 256] width 85 height 18
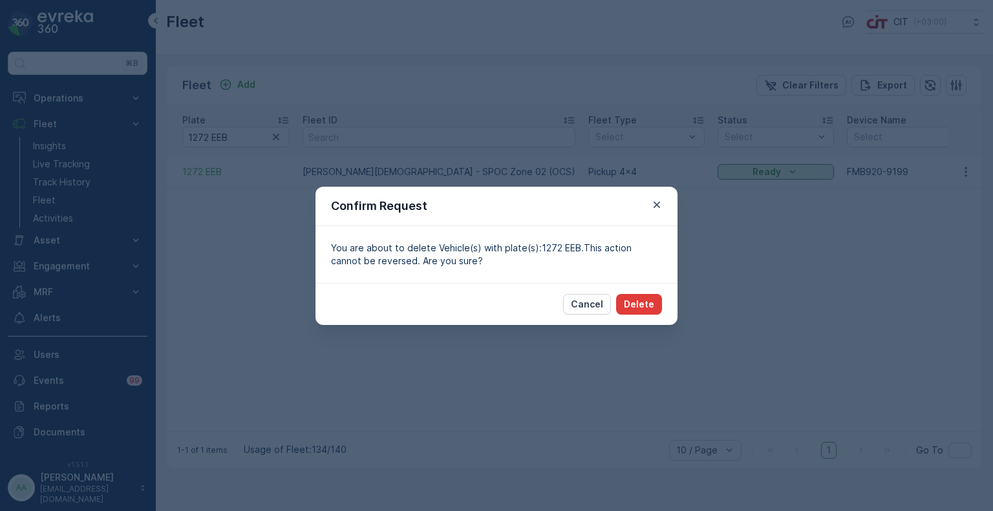
click at [641, 303] on p "Delete" at bounding box center [639, 304] width 30 height 13
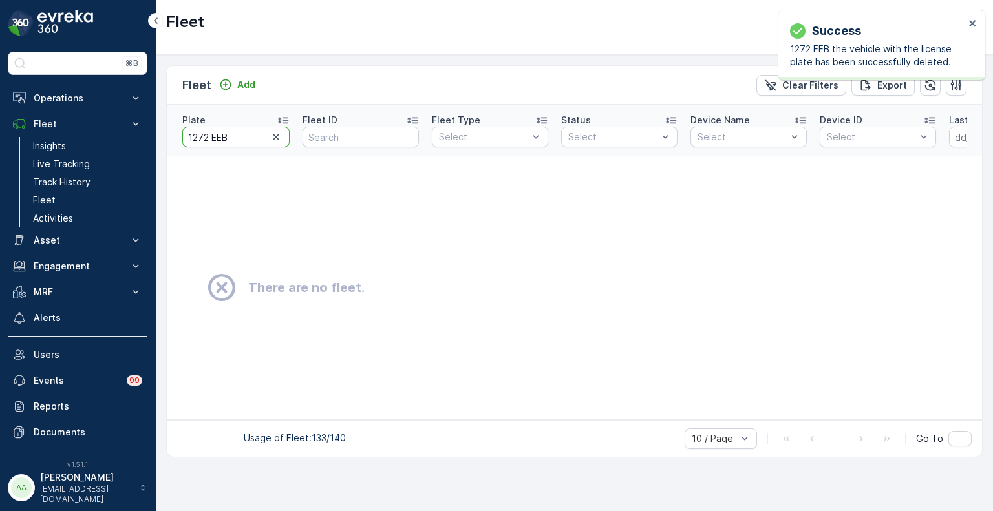
drag, startPoint x: 240, startPoint y: 128, endPoint x: 171, endPoint y: 123, distance: 68.7
click at [171, 123] on th "Plate 1272 EEB" at bounding box center [231, 131] width 129 height 52
paste input "3257 TT"
type input "3257 TTB"
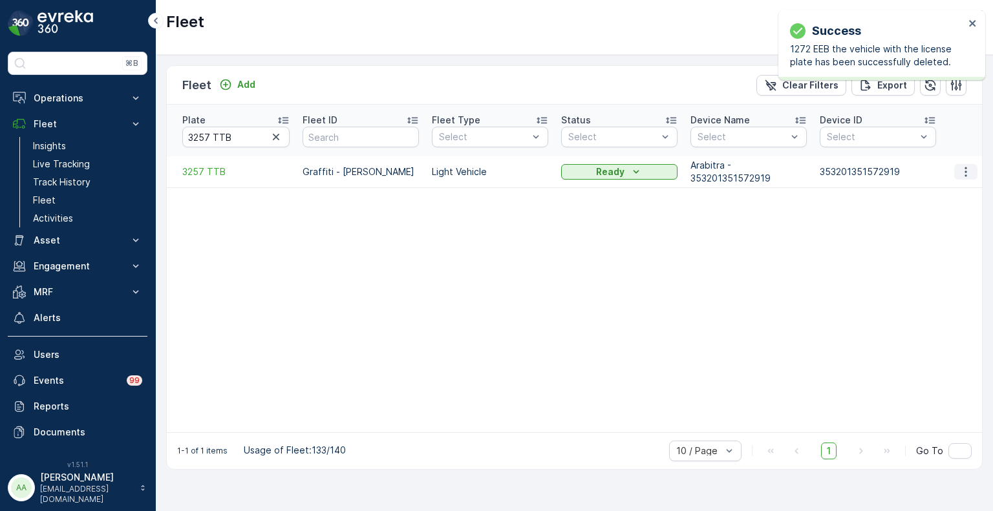
click at [966, 167] on icon "button" at bounding box center [965, 172] width 2 height 10
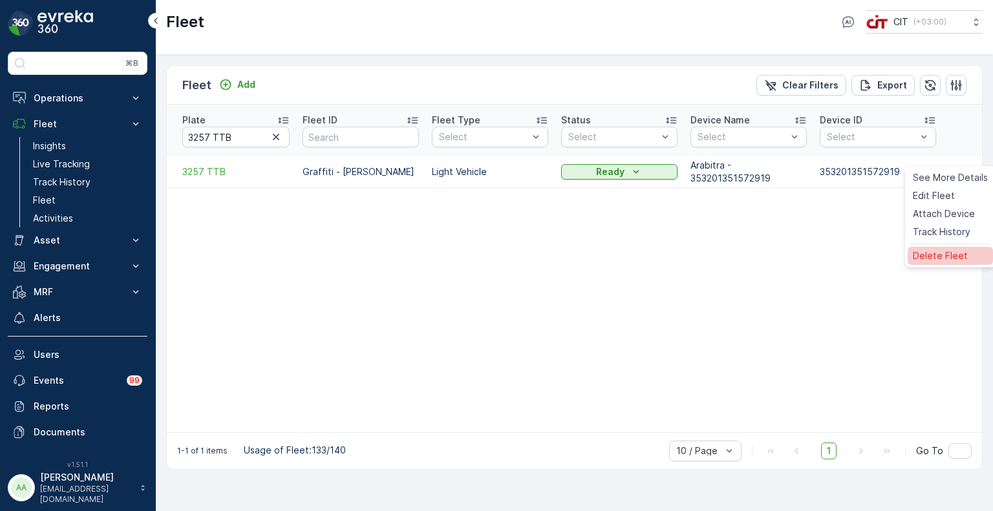
click at [931, 261] on span "Delete Fleet" at bounding box center [940, 256] width 55 height 13
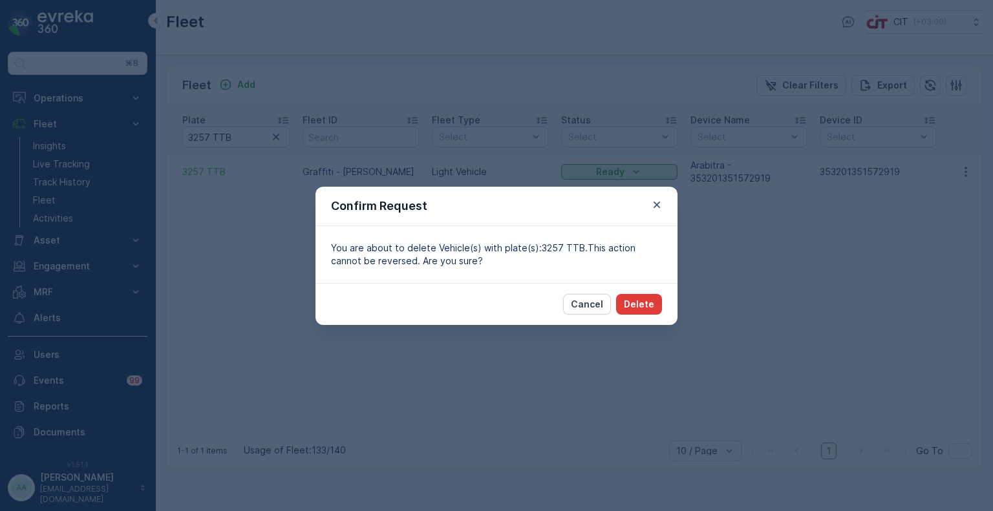
click at [645, 305] on p "Delete" at bounding box center [639, 304] width 30 height 13
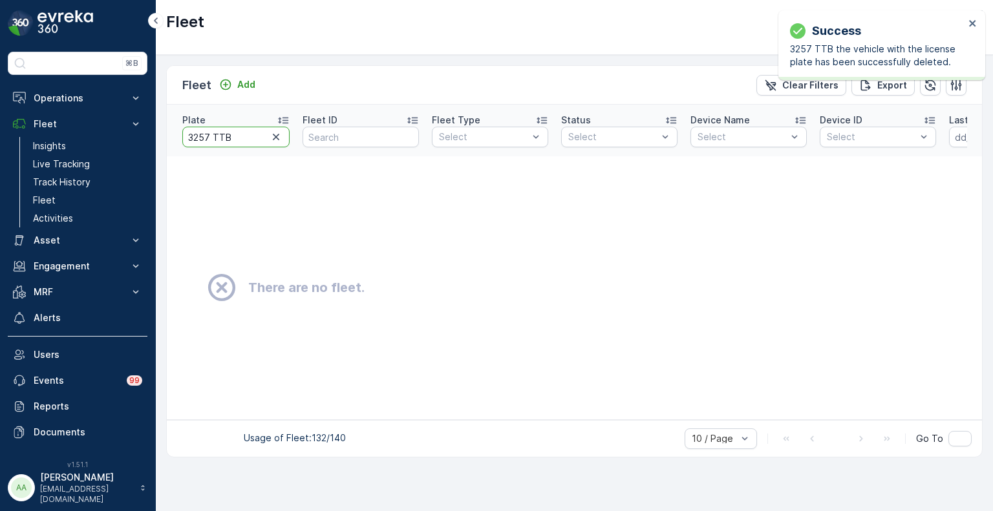
drag, startPoint x: 238, startPoint y: 131, endPoint x: 154, endPoint y: 126, distance: 84.2
click at [154, 126] on div "⌘B Operations Insights CO₂e Analysis Report CIT Dashboard Planning Routes & Tas…" at bounding box center [496, 255] width 993 height 511
paste input "1274 AE"
type input "1274 AEB"
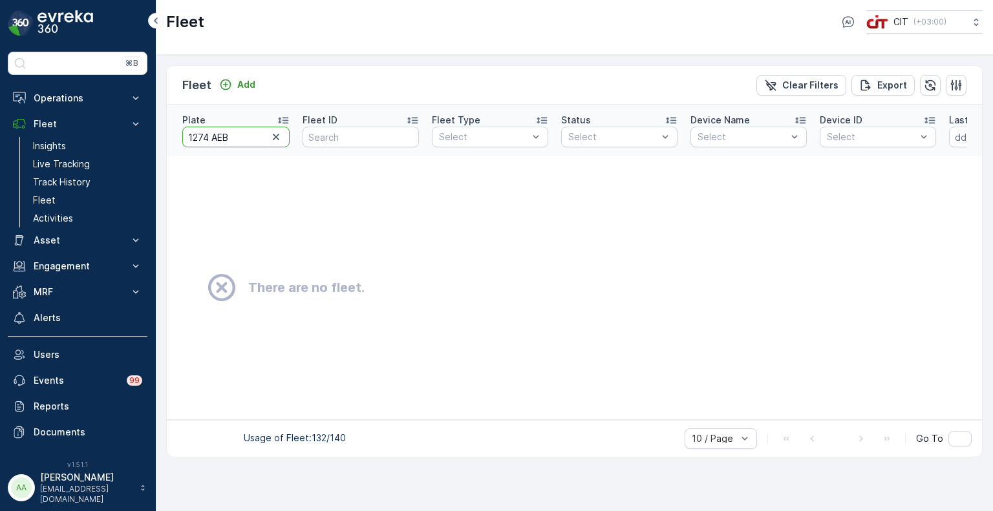
drag, startPoint x: 237, startPoint y: 127, endPoint x: 158, endPoint y: 127, distance: 78.9
click at [158, 127] on div "Fleet Add Clear Filters Export Plate 1274 AEB Fleet ID Fleet Type Select Status…" at bounding box center [574, 283] width 837 height 456
paste input "ATV 3"
type input "ATV 3"
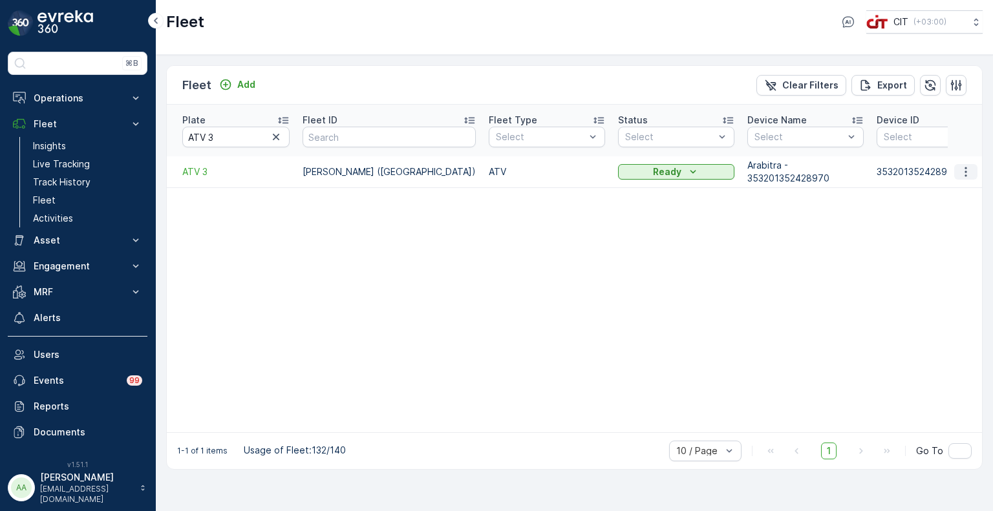
click at [961, 165] on icon "button" at bounding box center [965, 171] width 13 height 13
click at [944, 191] on span "Edit Fleet" at bounding box center [934, 195] width 42 height 13
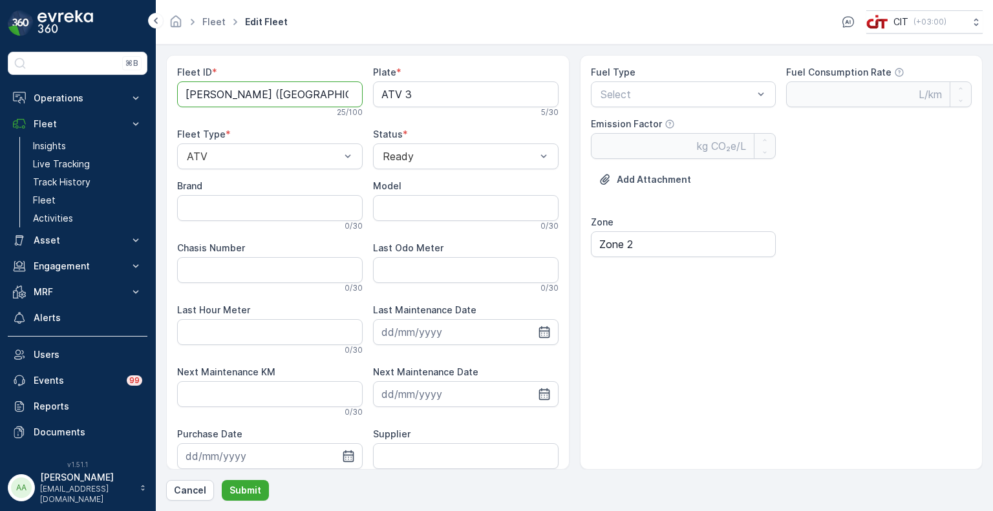
drag, startPoint x: 258, startPoint y: 96, endPoint x: 169, endPoint y: 96, distance: 89.2
click at [169, 96] on div "Fleet ID * [PERSON_NAME] ([GEOGRAPHIC_DATA]) 25 / 100 Plate * ATV 3 5 / 30 Flee…" at bounding box center [367, 262] width 403 height 415
paste ID "[PERSON_NAME]"
type ID "[PERSON_NAME] ([GEOGRAPHIC_DATA])"
click at [410, 213] on input "Model" at bounding box center [466, 208] width 186 height 26
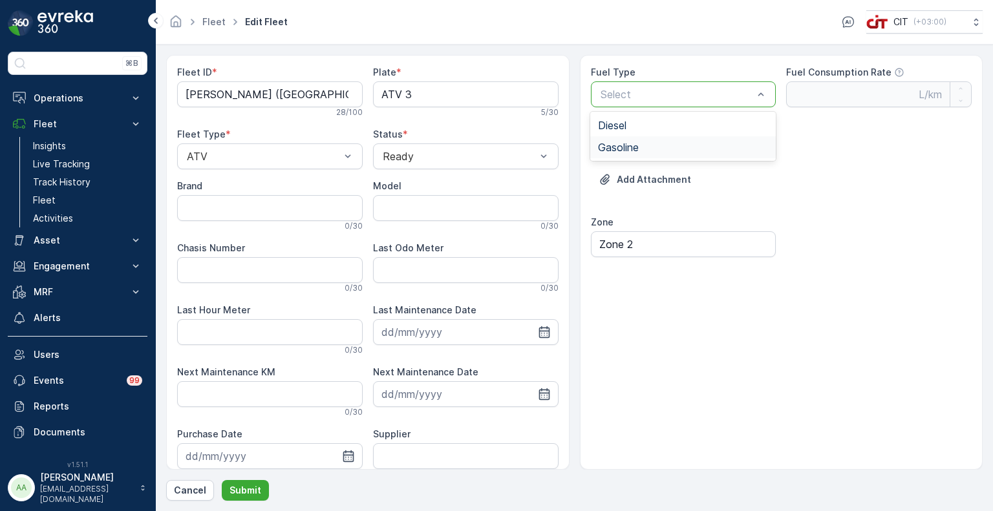
click at [620, 147] on span "Gasoline" at bounding box center [618, 148] width 41 height 12
type Rate "0.42"
type Factor "2.31"
click at [249, 487] on p "Submit" at bounding box center [245, 490] width 32 height 13
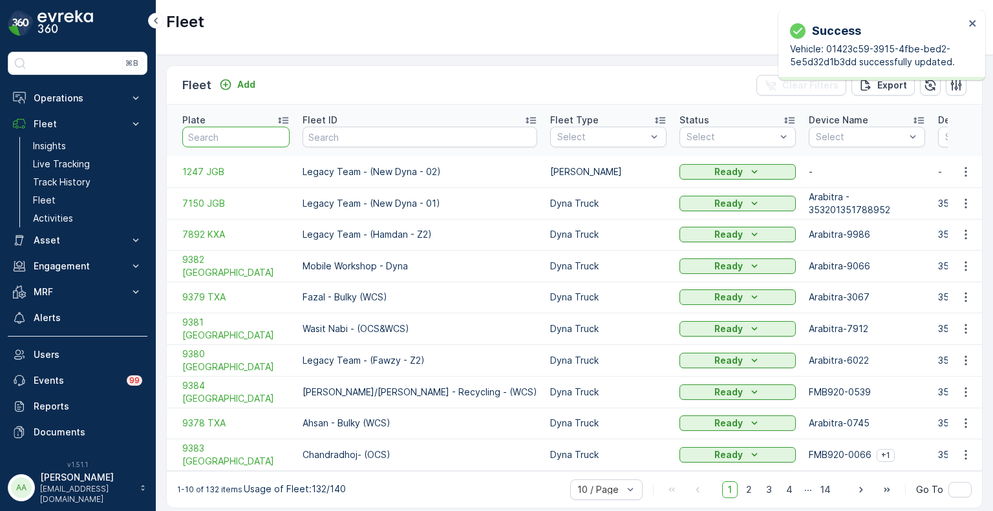
click at [220, 133] on input "text" at bounding box center [235, 137] width 107 height 21
paste input "ATV 11"
type input "ATV 11"
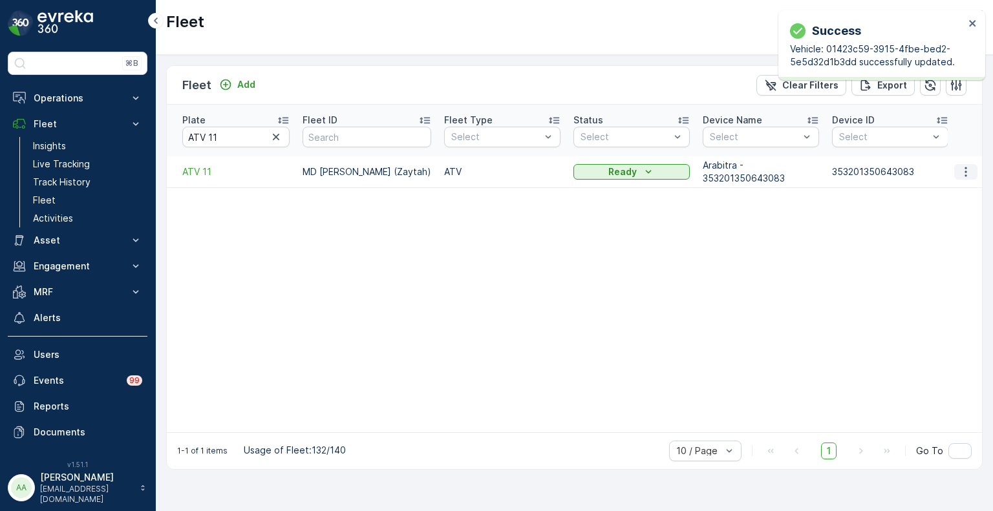
click at [961, 165] on icon "button" at bounding box center [965, 171] width 13 height 13
click at [950, 193] on span "Edit Fleet" at bounding box center [934, 195] width 42 height 13
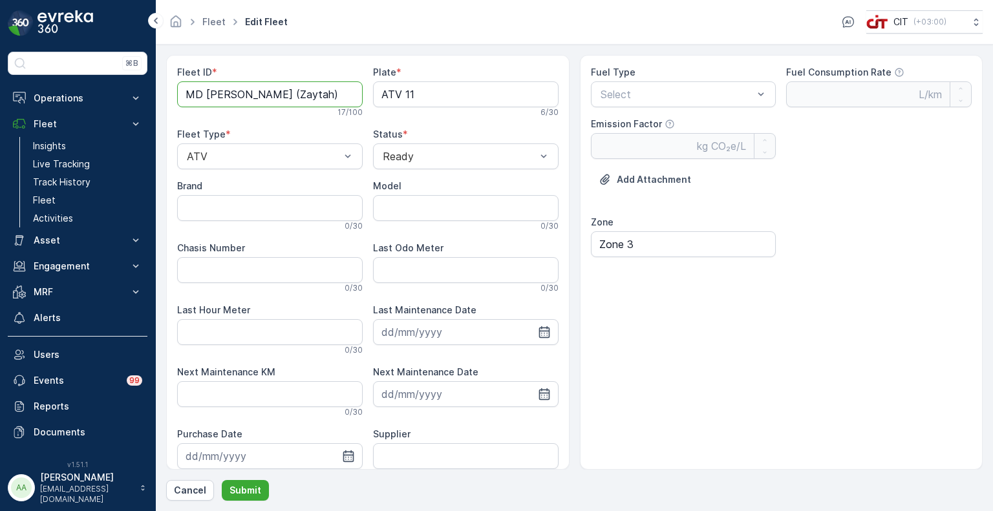
drag, startPoint x: 239, startPoint y: 96, endPoint x: 168, endPoint y: 95, distance: 71.1
click at [168, 95] on div "Fleet ID * MD Usman (Zaytah) 17 / 100 Plate * ATV 11 6 / 30 Fleet Type * ATV St…" at bounding box center [367, 262] width 403 height 415
paste ID "[PERSON_NAME]"
click at [289, 95] on ID "MOTAR [PERSON_NAME] (Zaytah)" at bounding box center [270, 94] width 186 height 26
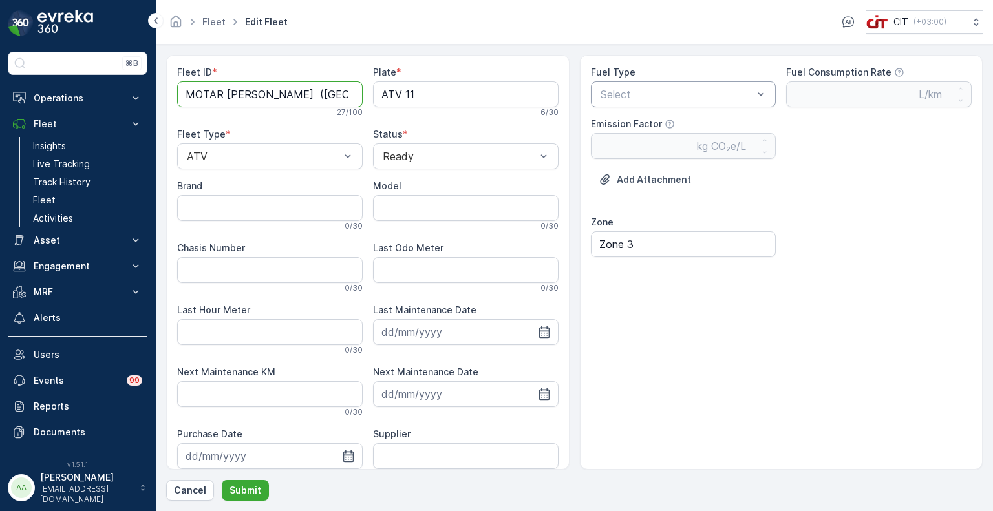
type ID "MOTAR [PERSON_NAME] ([GEOGRAPHIC_DATA])"
click at [669, 104] on div "Select" at bounding box center [684, 94] width 186 height 26
click at [643, 147] on div "Gasoline" at bounding box center [683, 148] width 170 height 12
type Rate "0.42"
type Factor "2.31"
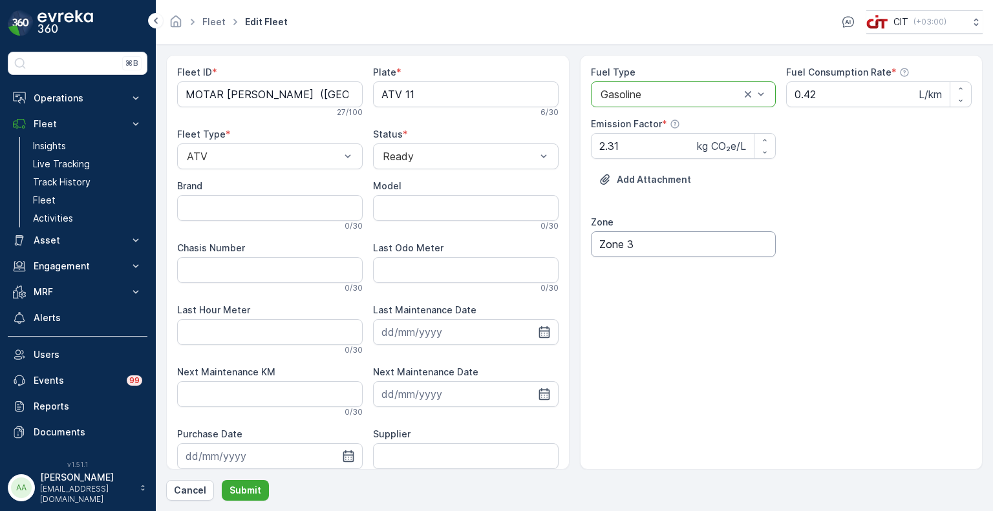
click at [647, 249] on input "Zone 3" at bounding box center [684, 244] width 186 height 26
type input "Zone 2"
click at [246, 487] on p "Submit" at bounding box center [245, 490] width 32 height 13
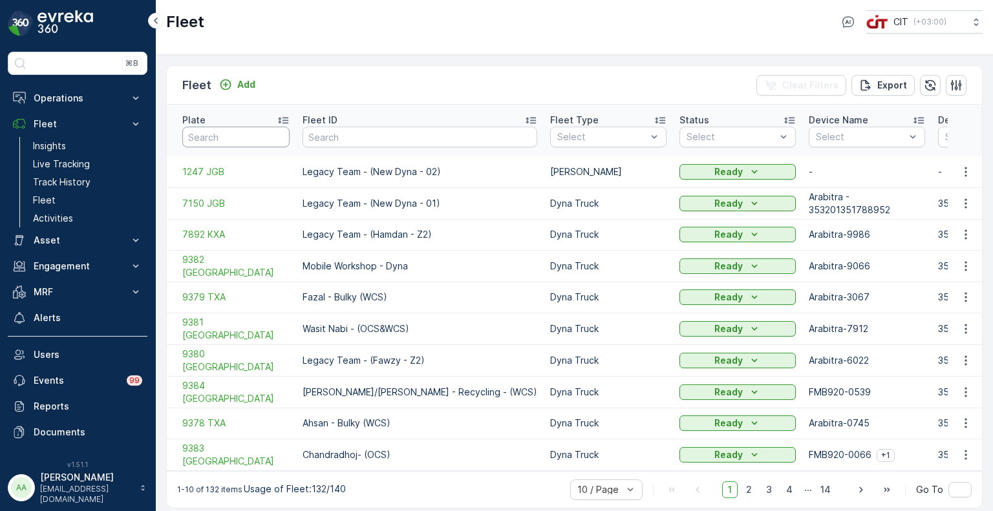
click at [211, 127] on input "text" at bounding box center [235, 137] width 107 height 21
paste input "3282 AEB"
type input "3282 AEB"
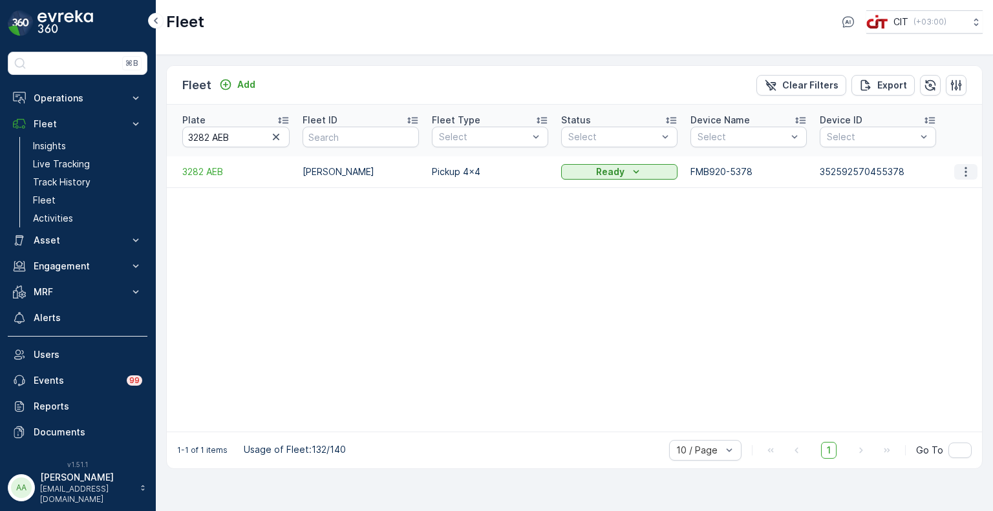
click at [962, 165] on icon "button" at bounding box center [965, 171] width 13 height 13
click at [946, 191] on span "Edit Fleet" at bounding box center [934, 195] width 42 height 13
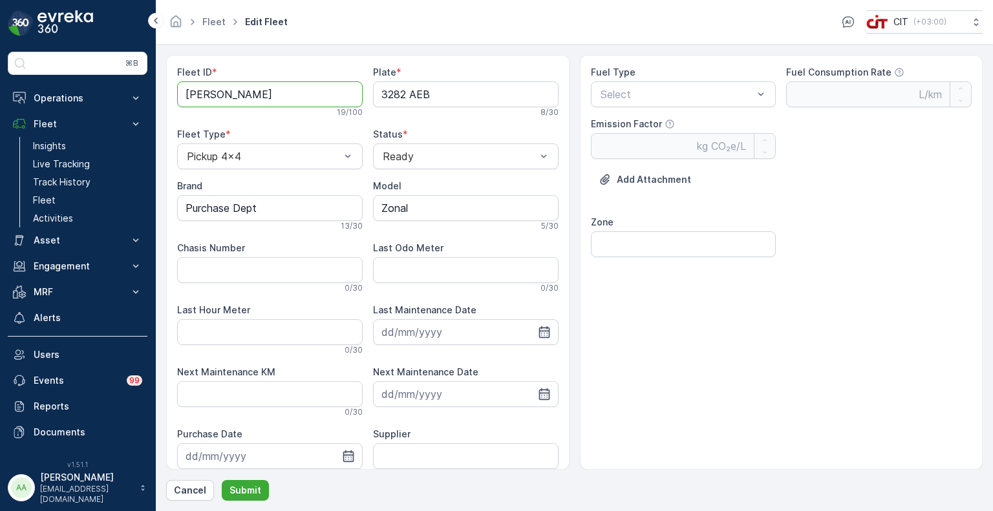
drag, startPoint x: 295, startPoint y: 96, endPoint x: 173, endPoint y: 95, distance: 121.5
click at [173, 95] on div "Fleet ID * Ibrahim Procurement 19 / 100 Plate * 3282 AEB 8 / 30 Fleet Type * Pi…" at bounding box center [367, 262] width 403 height 415
drag, startPoint x: 279, startPoint y: 208, endPoint x: 168, endPoint y: 204, distance: 111.3
click at [168, 204] on div "Fleet ID * Ibrahim Procurement 19 / 100 Plate * 3282 AEB 8 / 30 Fleet Type * Pi…" at bounding box center [367, 262] width 403 height 415
type input "JMC"
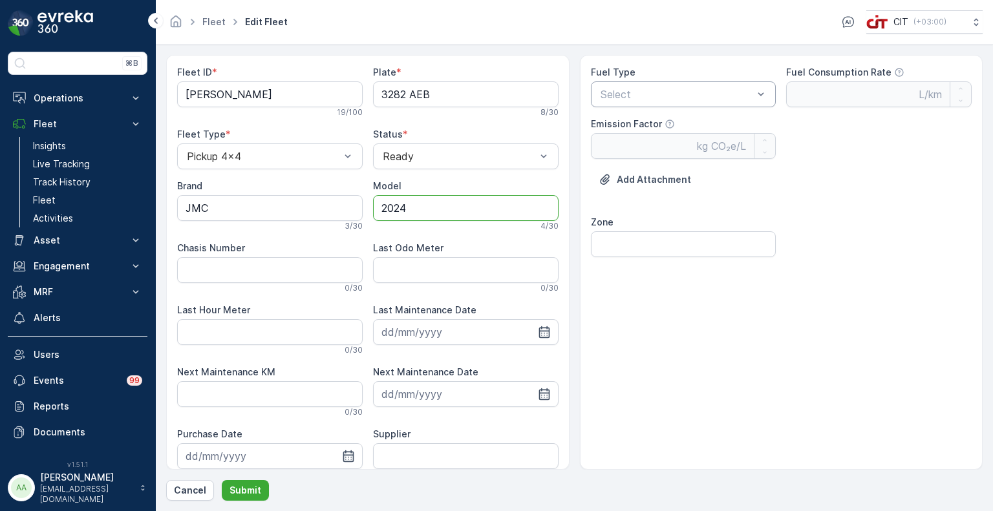
type input "2024"
click at [623, 125] on span "Diesel" at bounding box center [612, 126] width 28 height 12
type Rate "0.35"
type Factor "2.68"
click at [626, 246] on input "Zone" at bounding box center [684, 244] width 186 height 26
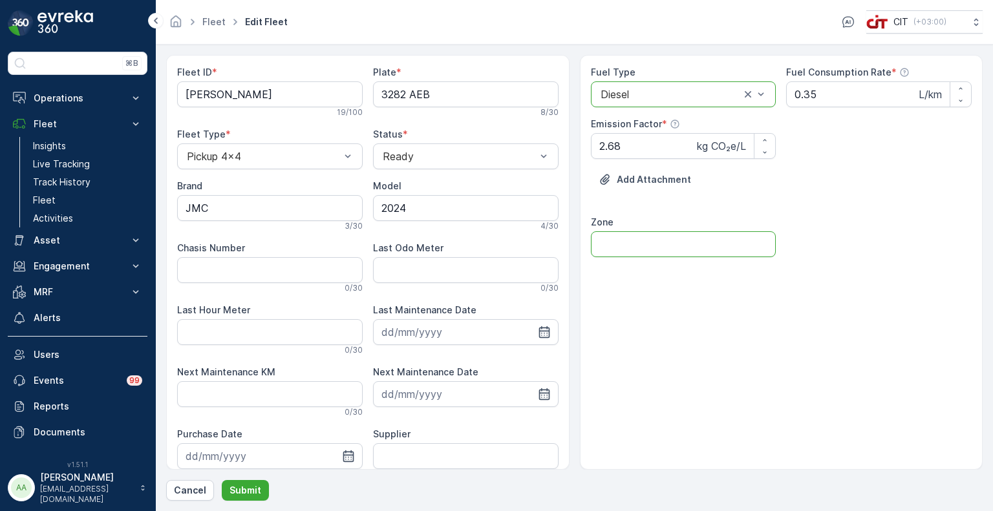
type input "Zone 2"
drag, startPoint x: 295, startPoint y: 94, endPoint x: 158, endPoint y: 77, distance: 138.7
click at [158, 77] on form "Fleet ID * Ibrahim Procurement 19 / 100 Plate * 3282 AEB 8 / 30 Fleet Type * Pi…" at bounding box center [574, 278] width 837 height 467
drag, startPoint x: 265, startPoint y: 98, endPoint x: 182, endPoint y: 98, distance: 82.7
click at [182, 98] on ID "[PERSON_NAME]" at bounding box center [270, 94] width 186 height 26
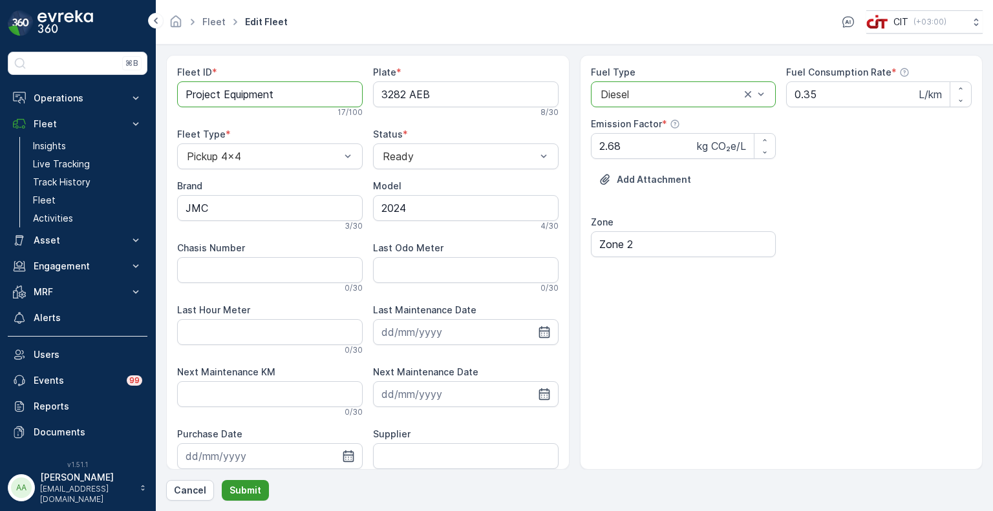
type ID "Project Equipment"
click at [252, 491] on p "Submit" at bounding box center [245, 490] width 32 height 13
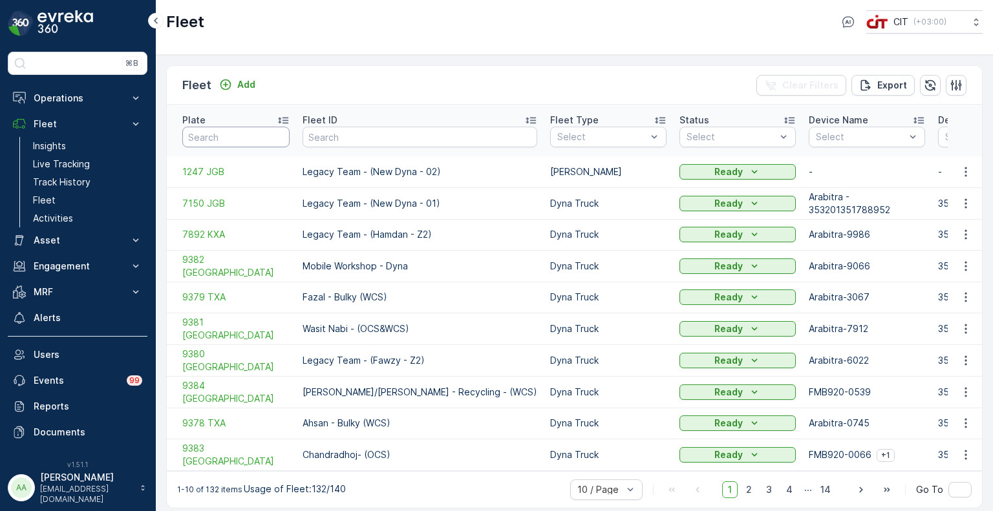
click at [218, 127] on input "text" at bounding box center [235, 137] width 107 height 21
paste input "1270 EEB"
type input "1270 EEB"
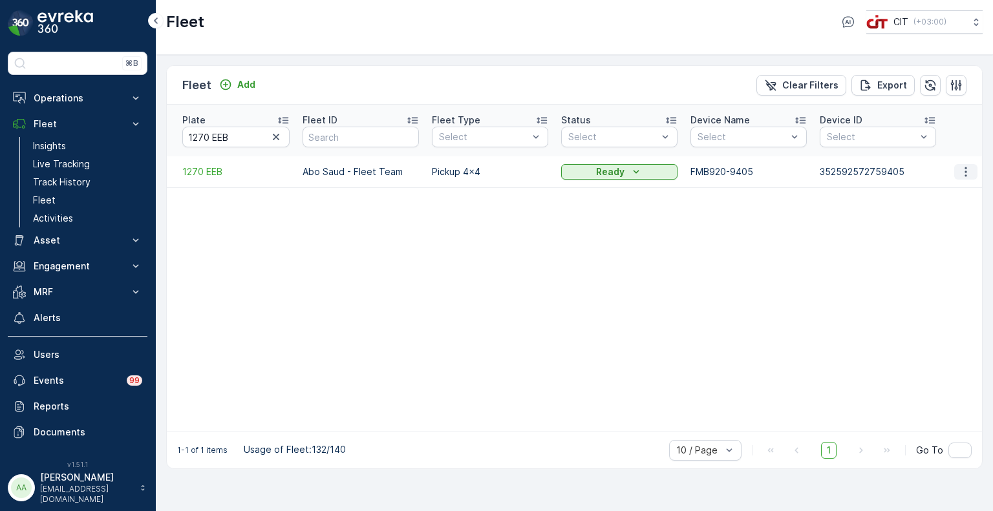
click at [967, 165] on icon "button" at bounding box center [965, 171] width 13 height 13
click at [939, 256] on span "Delete Fleet" at bounding box center [940, 256] width 55 height 13
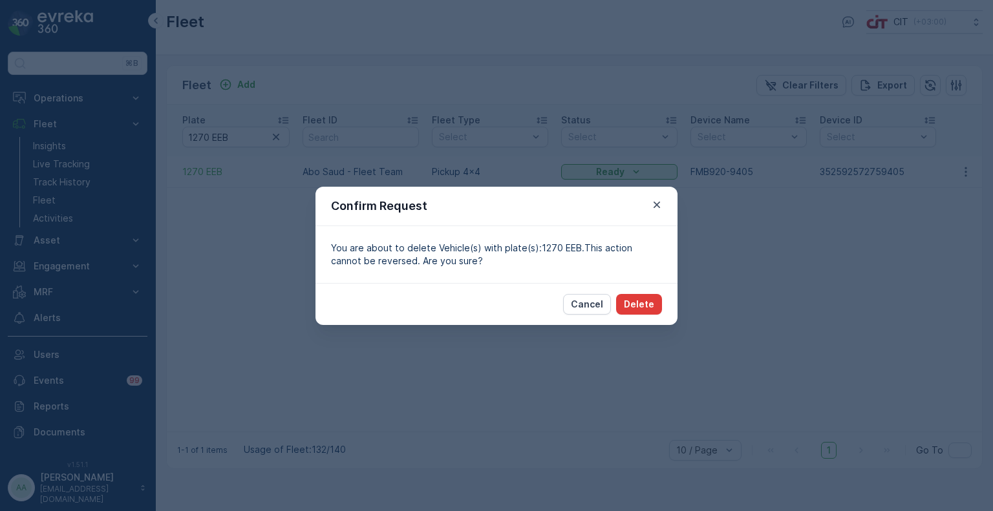
click at [640, 307] on p "Delete" at bounding box center [639, 304] width 30 height 13
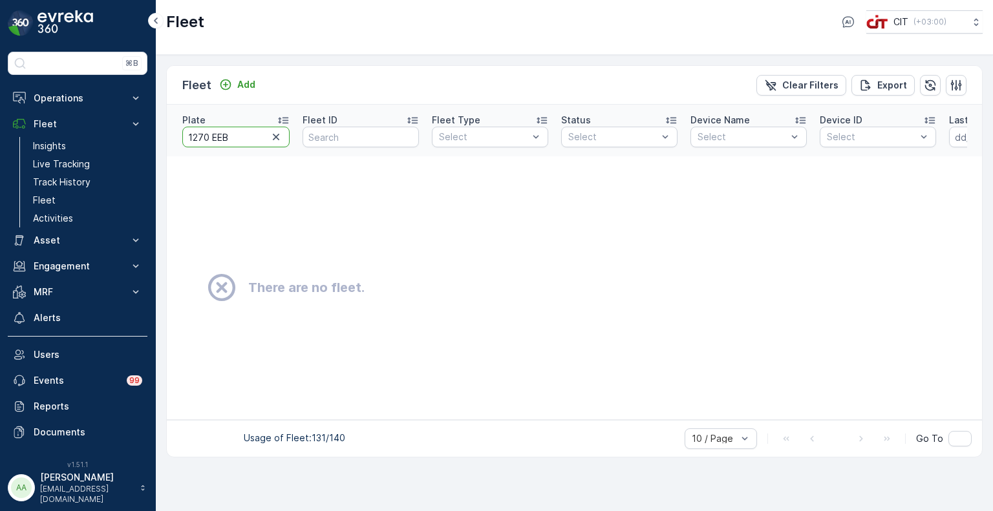
drag, startPoint x: 242, startPoint y: 134, endPoint x: 183, endPoint y: 131, distance: 59.5
click at [183, 131] on input "1270 EEB" at bounding box center [235, 137] width 107 height 21
paste input "58"
type input "1258 EEB"
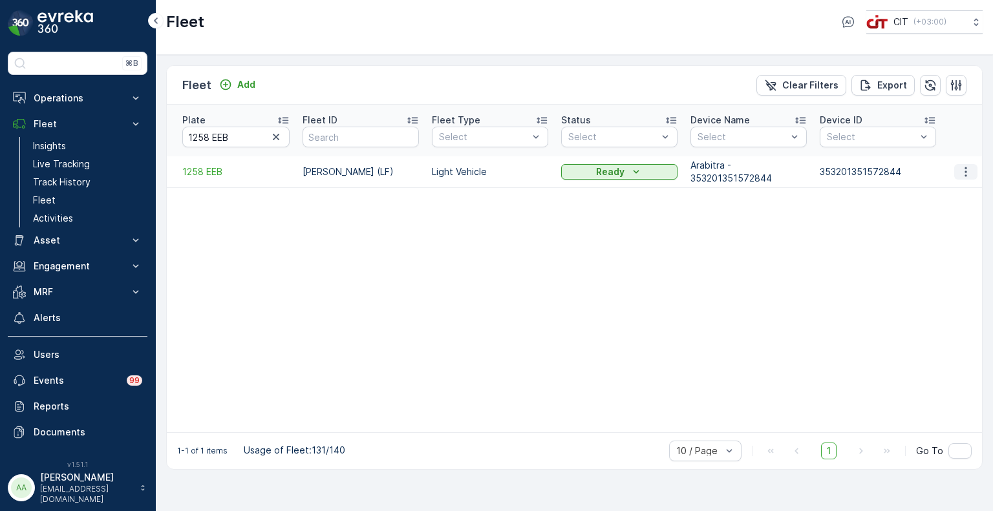
click at [963, 165] on icon "button" at bounding box center [965, 171] width 13 height 13
click at [935, 252] on span "Delete Fleet" at bounding box center [940, 256] width 55 height 13
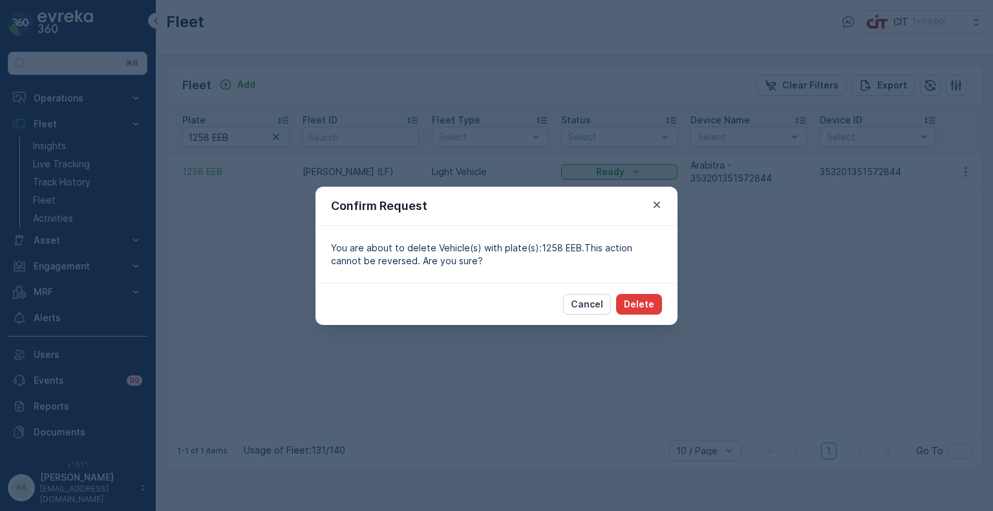
click at [645, 306] on p "Delete" at bounding box center [639, 304] width 30 height 13
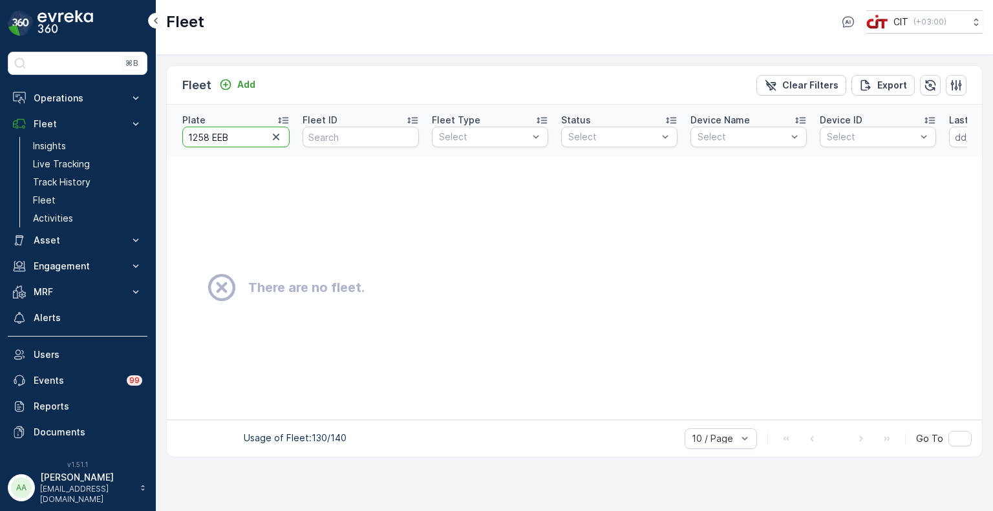
drag, startPoint x: 236, startPoint y: 129, endPoint x: 167, endPoint y: 126, distance: 69.2
click at [167, 126] on th "Plate 1258 EEB" at bounding box center [231, 131] width 129 height 52
paste input "6206 XT"
type input "6206 XTB"
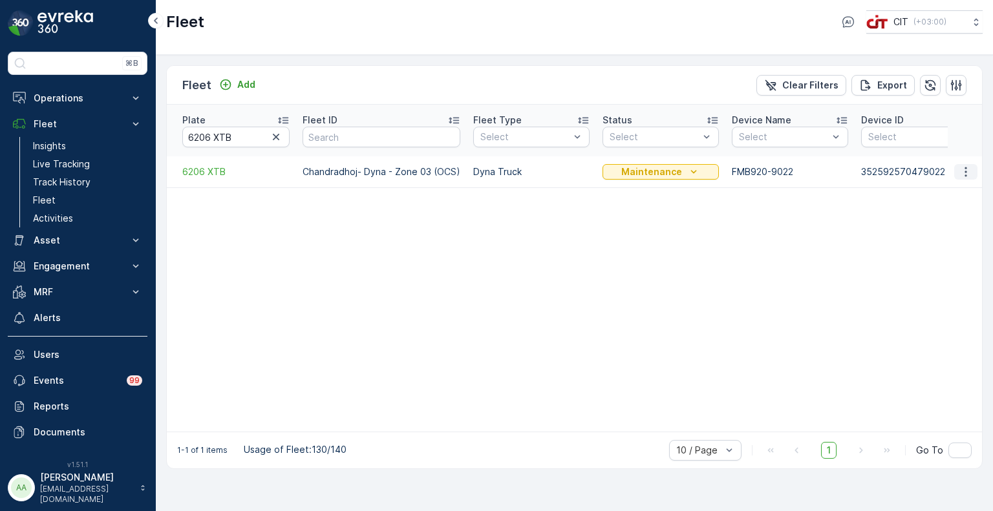
click at [965, 167] on icon "button" at bounding box center [965, 172] width 2 height 10
click at [948, 191] on span "Edit Fleet" at bounding box center [934, 195] width 42 height 13
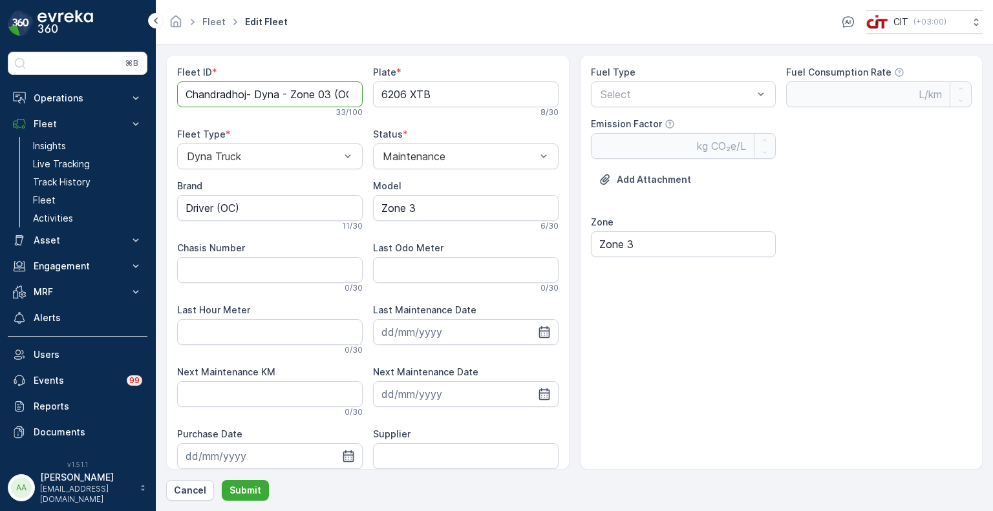
scroll to position [0, 17]
drag, startPoint x: 184, startPoint y: 95, endPoint x: 378, endPoint y: 97, distance: 193.9
click at [378, 97] on div "Fleet ID * Chandradhoj- Dyna - Zone 03 (OCS) 33 / 100 Plate * 6206 XTB 8 / 30 F…" at bounding box center [367, 304] width 381 height 476
type ID "DY6 - Breakdown"
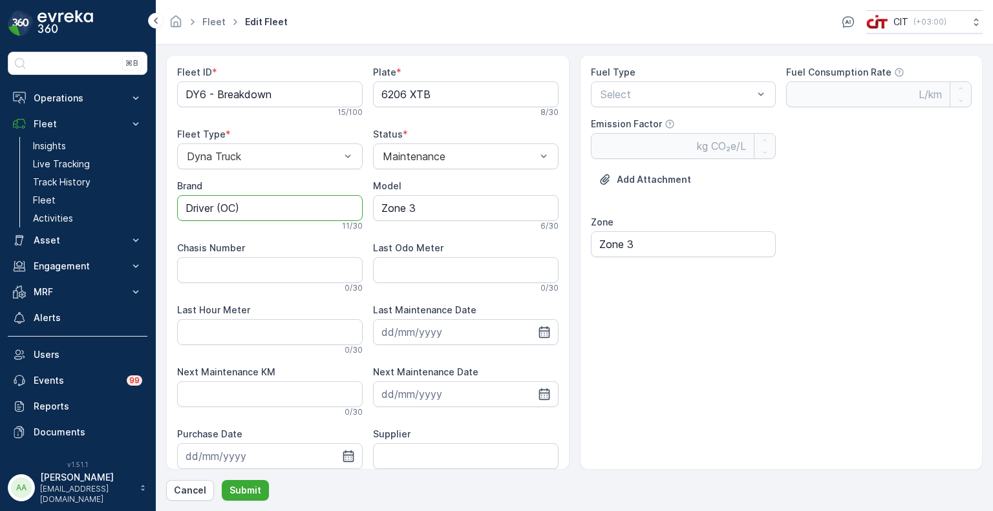
drag, startPoint x: 250, startPoint y: 209, endPoint x: 155, endPoint y: 208, distance: 95.0
click at [155, 208] on div "⌘B Operations Insights CO₂e Analysis Report CIT Dashboard Planning Routes & Tas…" at bounding box center [496, 255] width 993 height 511
type input "JMC"
type input "2024"
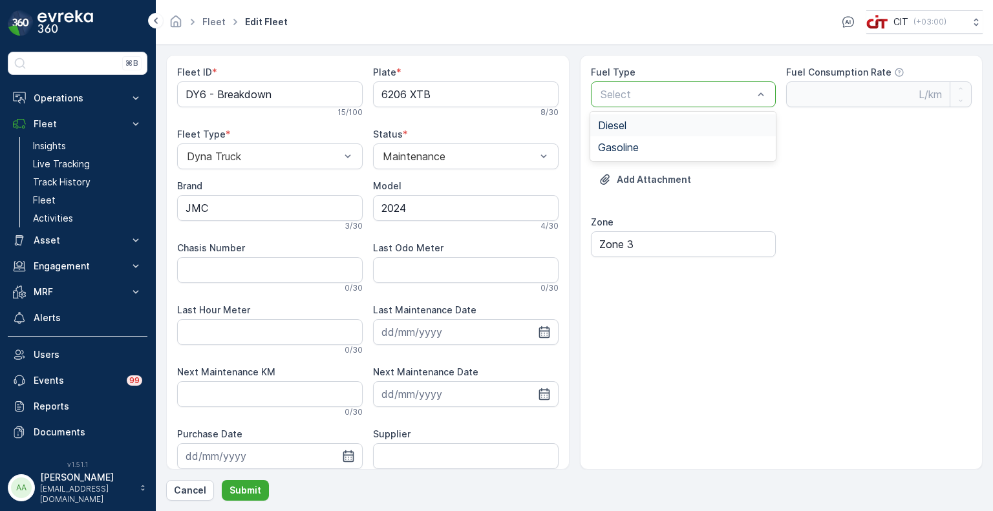
click at [631, 118] on div "Diesel" at bounding box center [683, 125] width 186 height 22
type Rate "0.35"
type Factor "2.68"
click at [646, 239] on input "Zone 3" at bounding box center [684, 244] width 186 height 26
click at [251, 494] on p "Submit" at bounding box center [245, 490] width 32 height 13
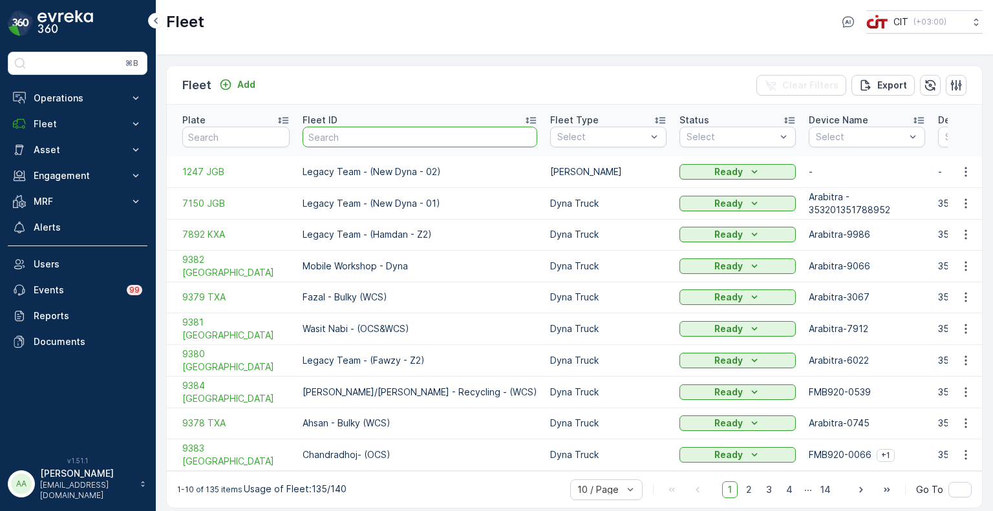
click at [330, 133] on input "text" at bounding box center [420, 137] width 235 height 21
type input "mud"
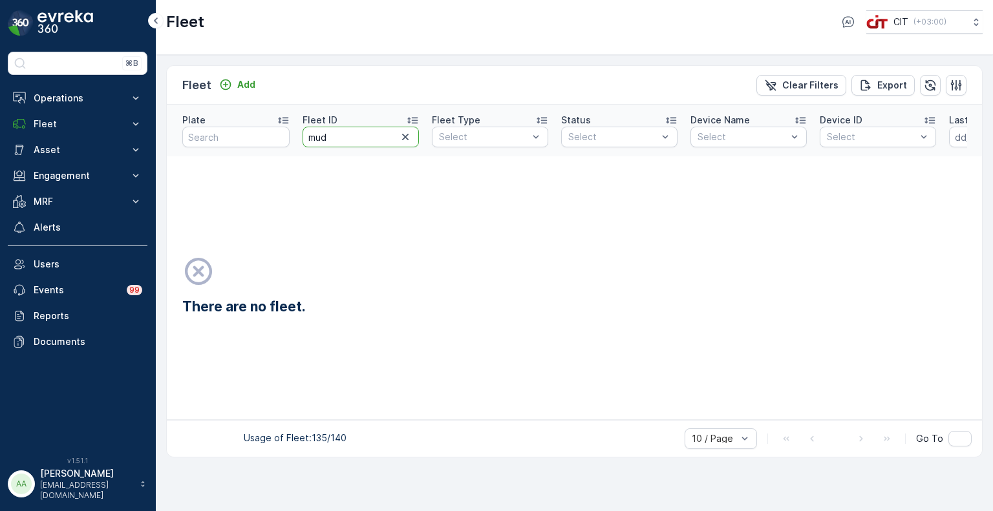
click at [342, 133] on input "mud" at bounding box center [361, 137] width 116 height 21
type input "m"
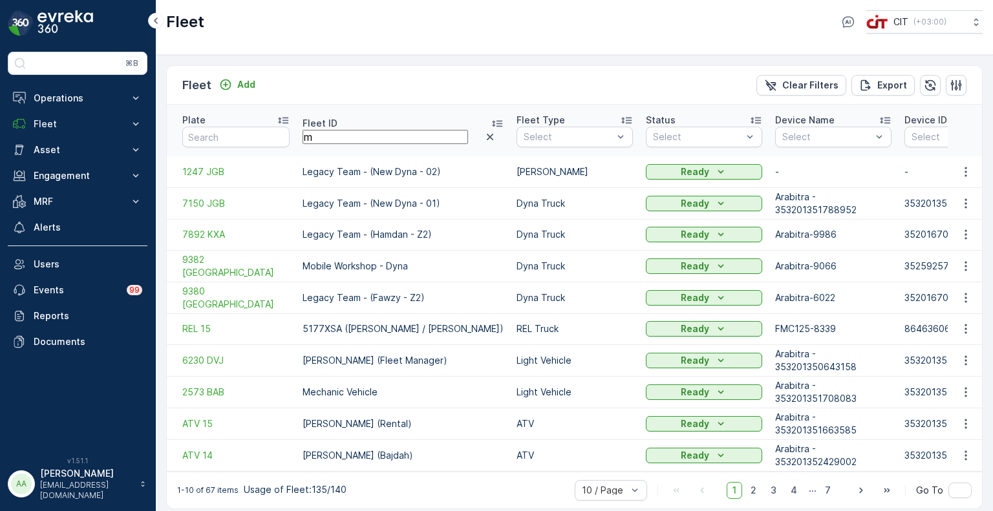
click at [484, 132] on icon "button" at bounding box center [490, 137] width 13 height 13
click at [181, 134] on th "Plate" at bounding box center [231, 131] width 129 height 52
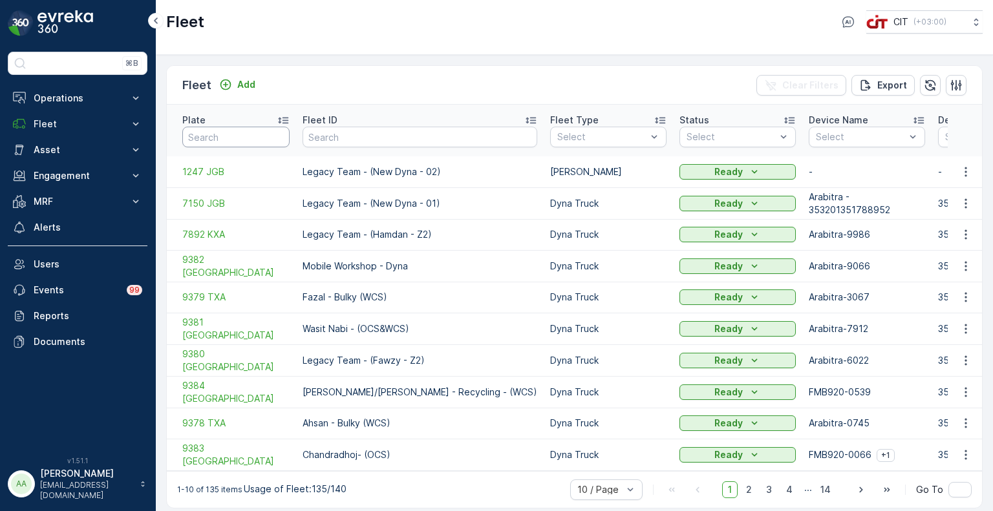
click at [194, 131] on input "text" at bounding box center [235, 137] width 107 height 21
paste input "1274 AEB"
type input "1274 AEB"
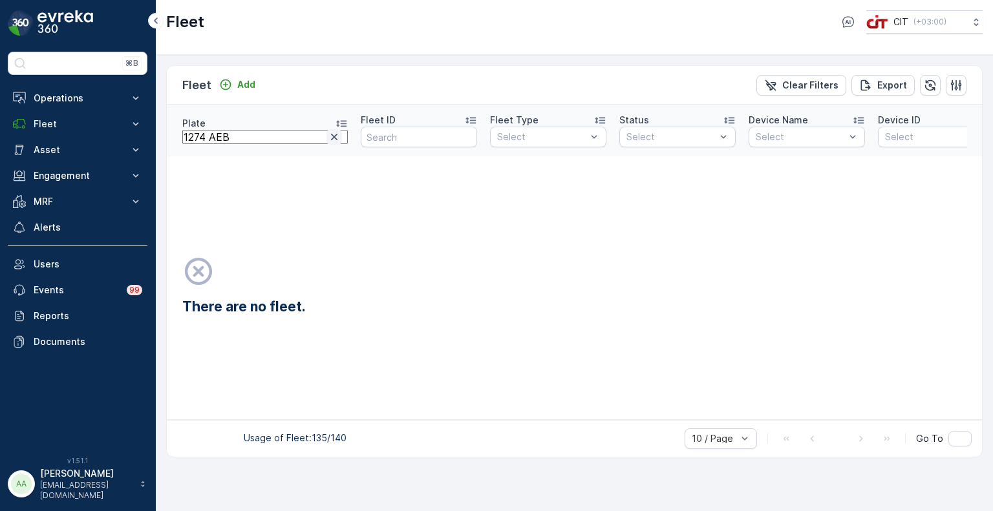
click at [331, 134] on icon "button" at bounding box center [334, 137] width 6 height 6
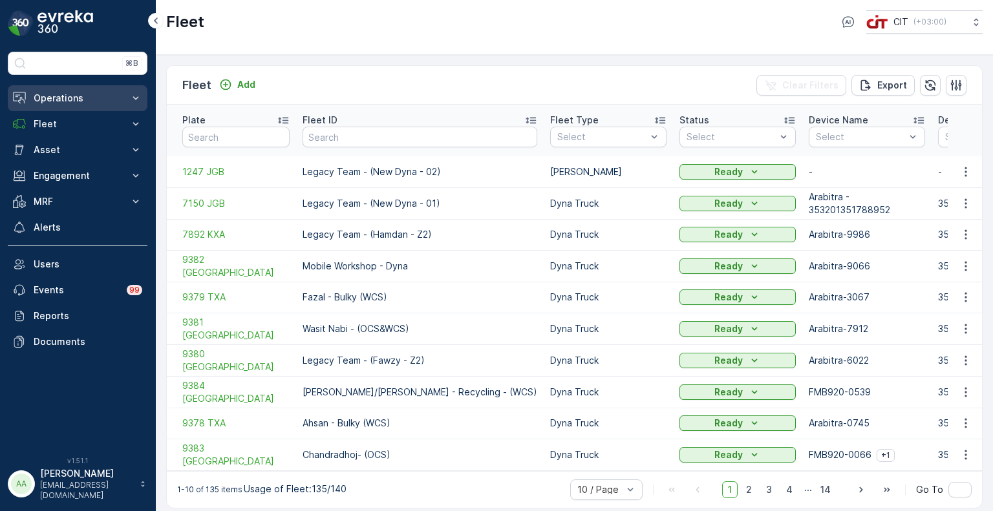
click at [58, 100] on p "Operations" at bounding box center [78, 98] width 88 height 13
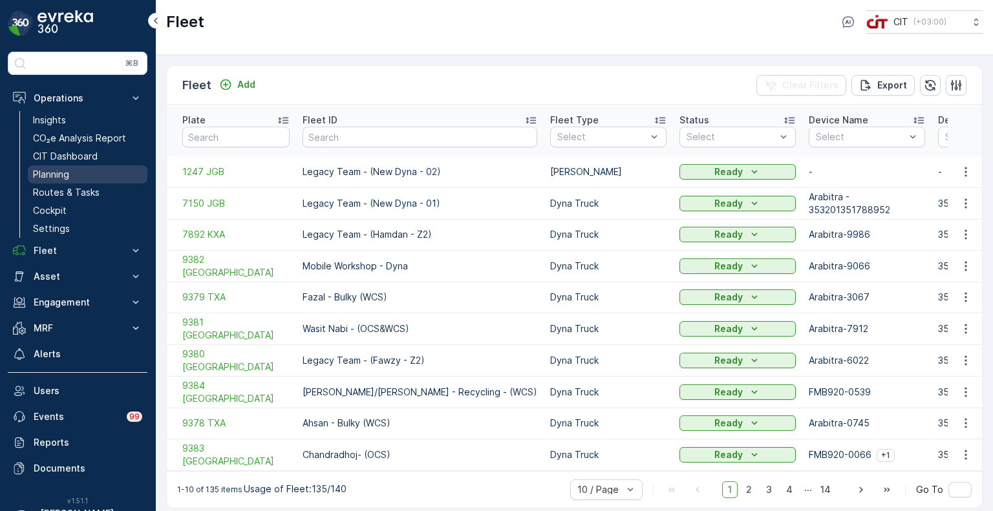
click at [59, 169] on p "Planning" at bounding box center [51, 174] width 36 height 13
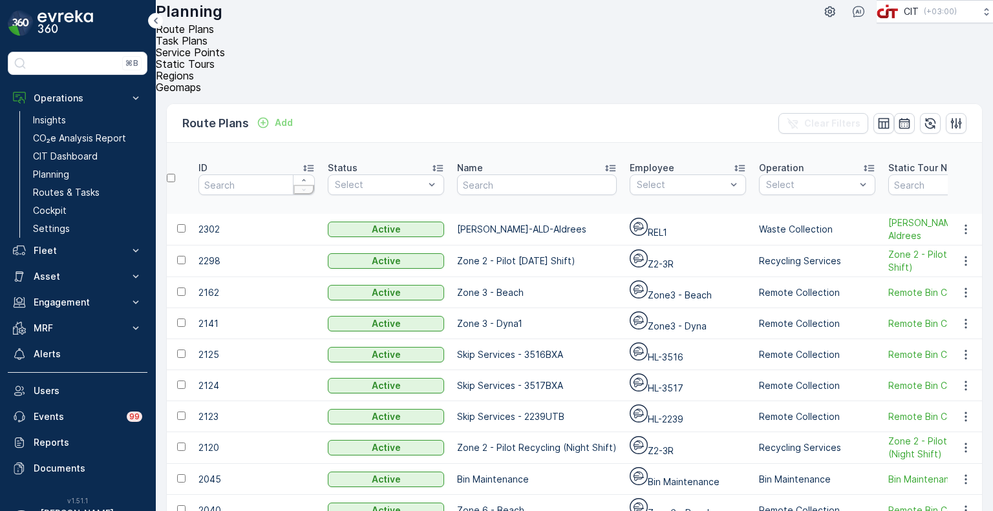
click at [318, 47] on li "Service Points" at bounding box center [569, 53] width 827 height 12
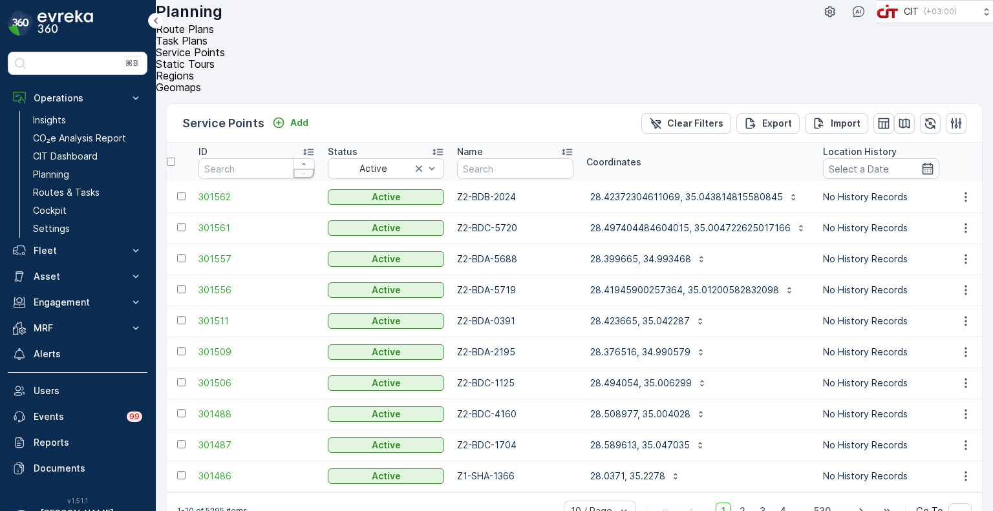
click at [498, 158] on input "text" at bounding box center [515, 168] width 116 height 21
type input "1685"
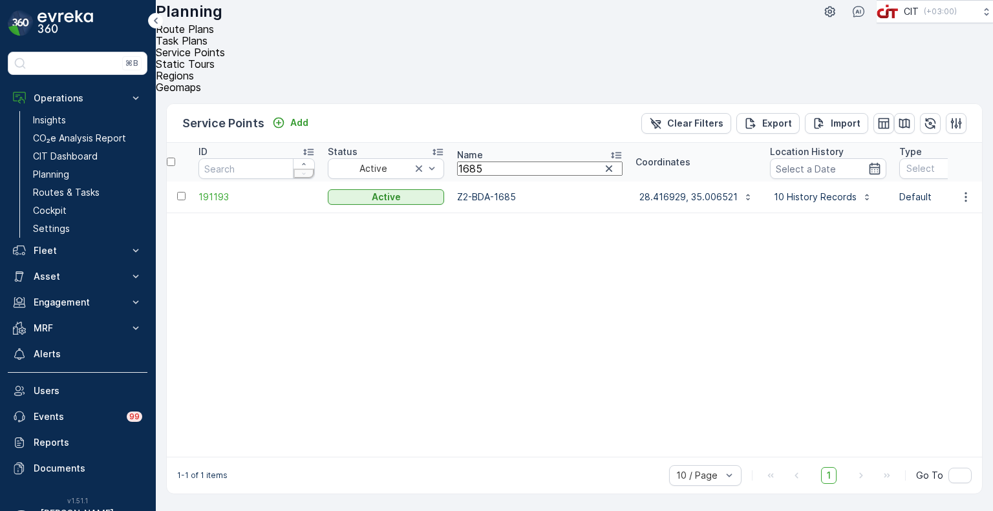
click at [967, 182] on td at bounding box center [965, 197] width 35 height 31
click at [965, 192] on icon "button" at bounding box center [965, 197] width 2 height 10
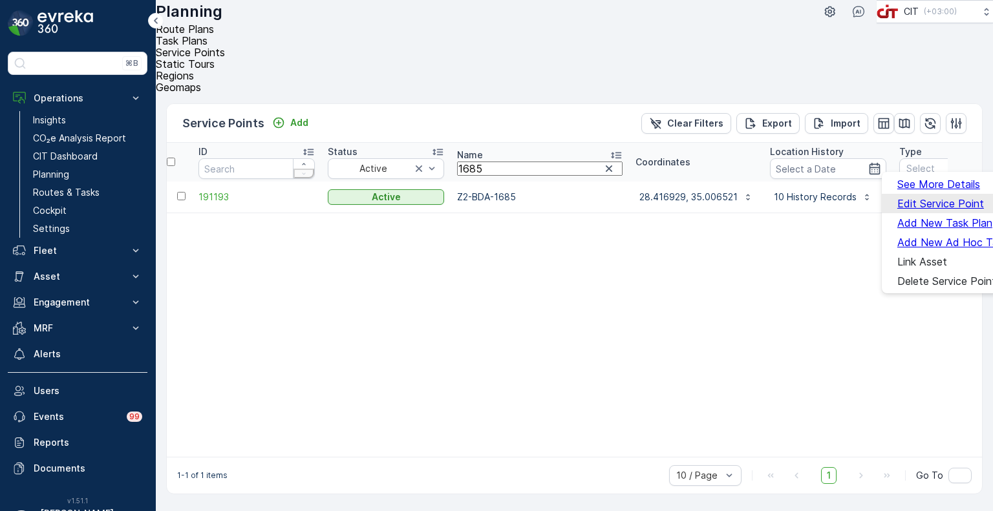
click at [941, 198] on span "Edit Service Point" at bounding box center [940, 204] width 87 height 12
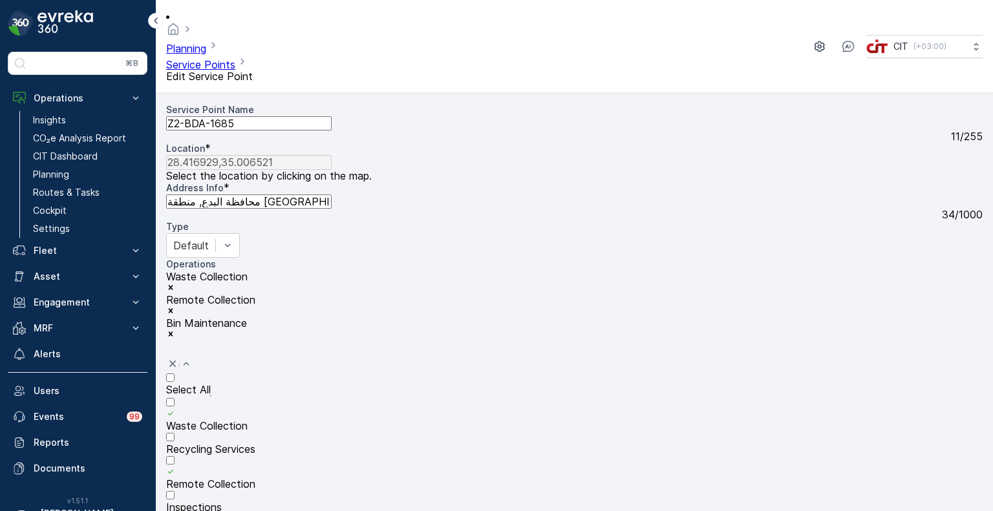
click at [255, 443] on p "Recycling Services" at bounding box center [210, 449] width 89 height 12
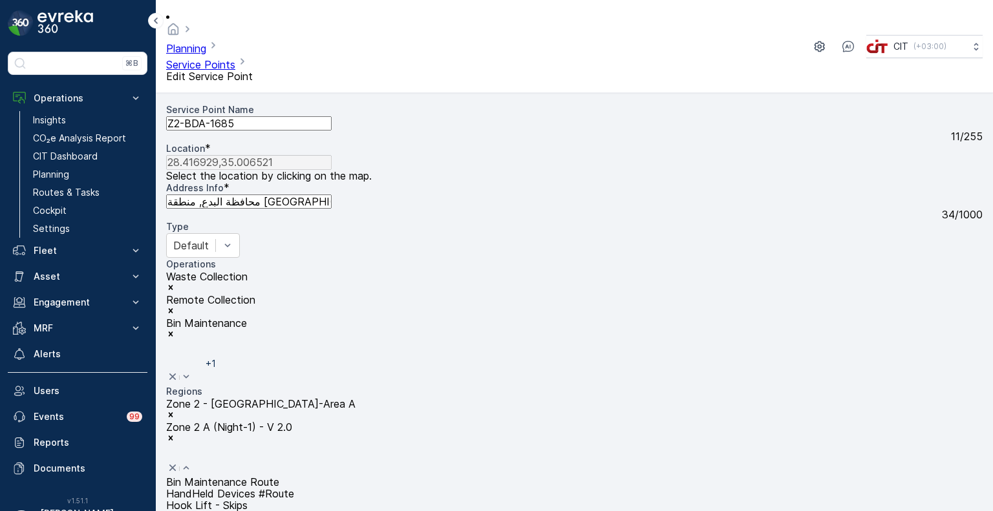
click at [235, 511] on span "Pilot Recycling Program - Zone 2" at bounding box center [245, 517] width 159 height 13
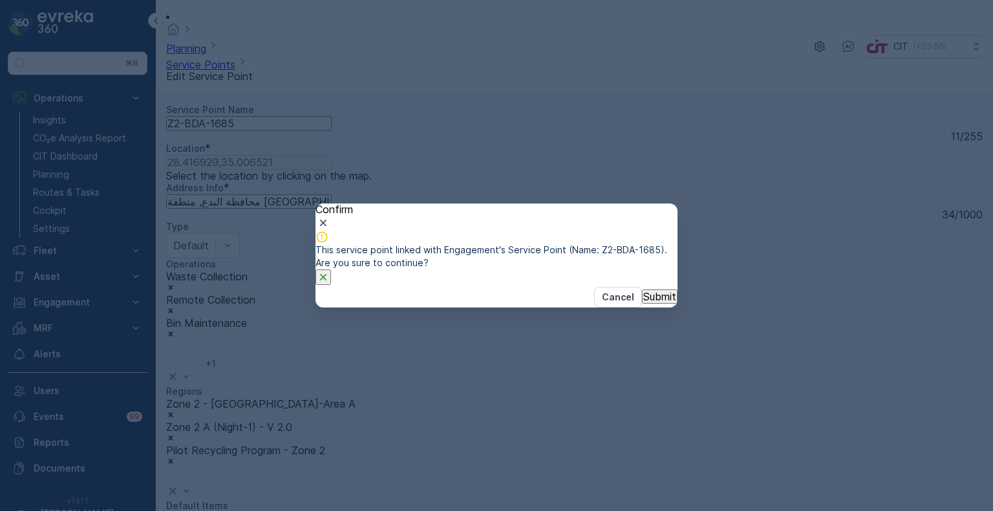
click at [652, 303] on p "Submit" at bounding box center [659, 297] width 33 height 12
